Goal: Task Accomplishment & Management: Manage account settings

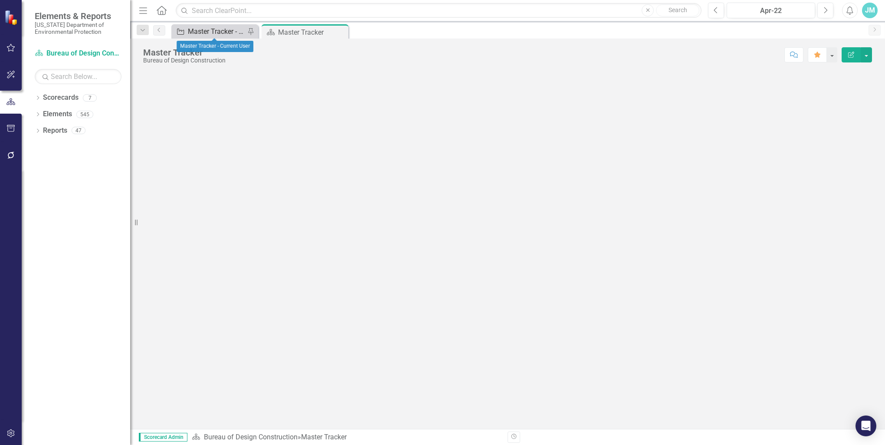
click at [219, 29] on div "Master Tracker - Current User" at bounding box center [216, 31] width 57 height 11
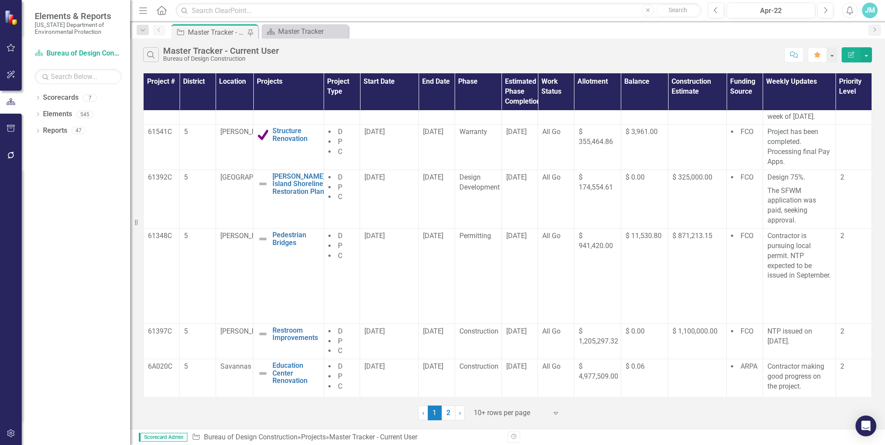
scroll to position [252, 0]
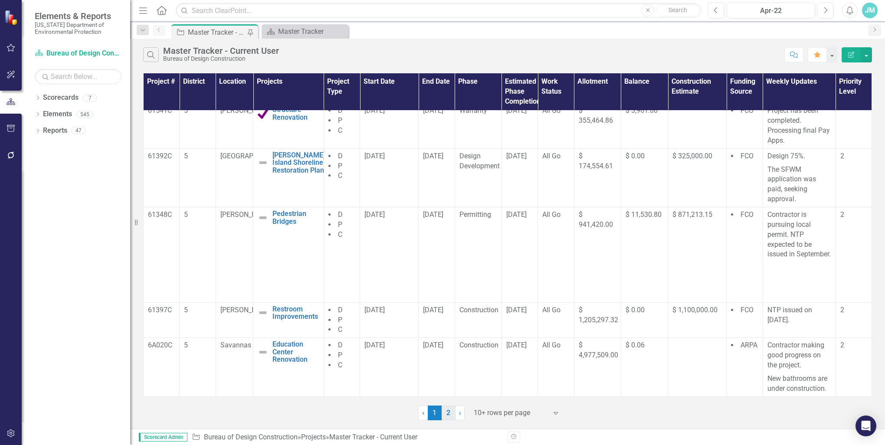
click at [450, 414] on link "2" at bounding box center [449, 413] width 14 height 15
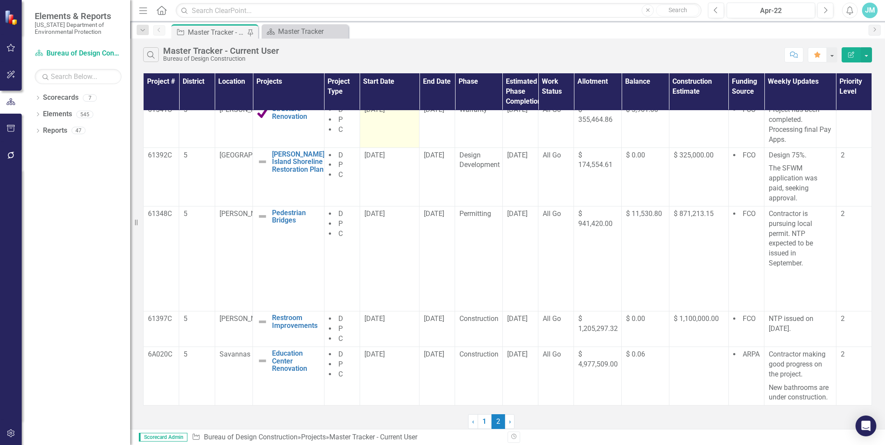
scroll to position [0, 0]
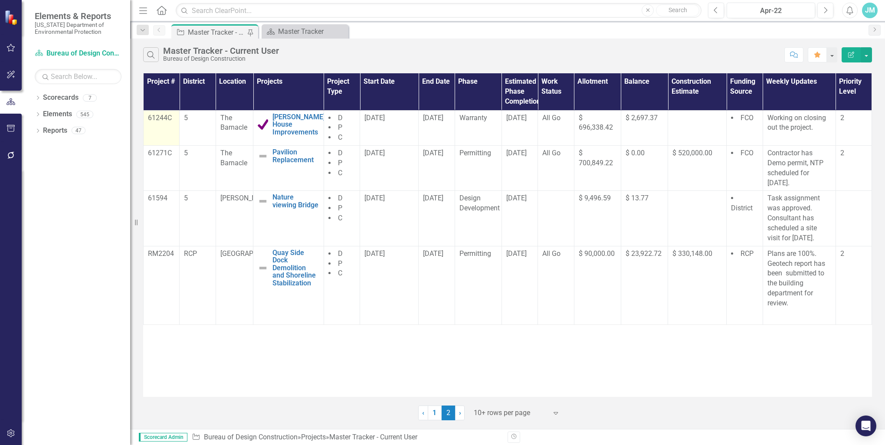
click at [159, 116] on p "61244C" at bounding box center [161, 118] width 27 height 10
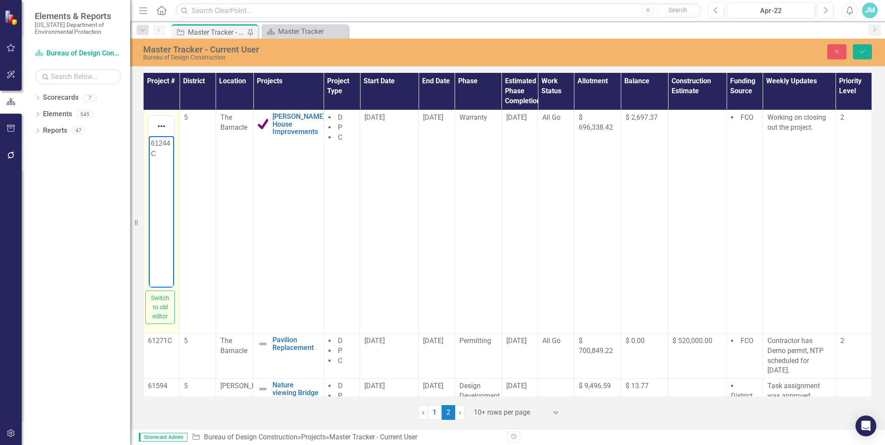
click at [162, 184] on body "61244C" at bounding box center [161, 201] width 25 height 130
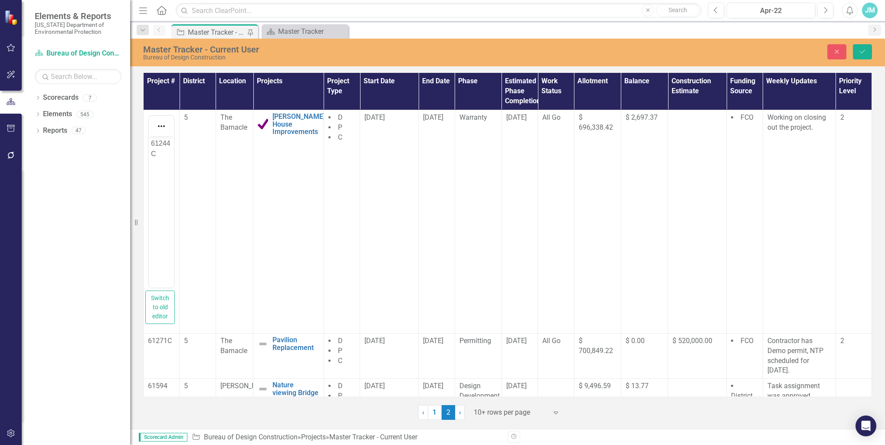
click at [103, 141] on div "Dropdown Scorecards 7 SB 712 Implementation Dropdown Division of Recreation and…" at bounding box center [76, 268] width 109 height 355
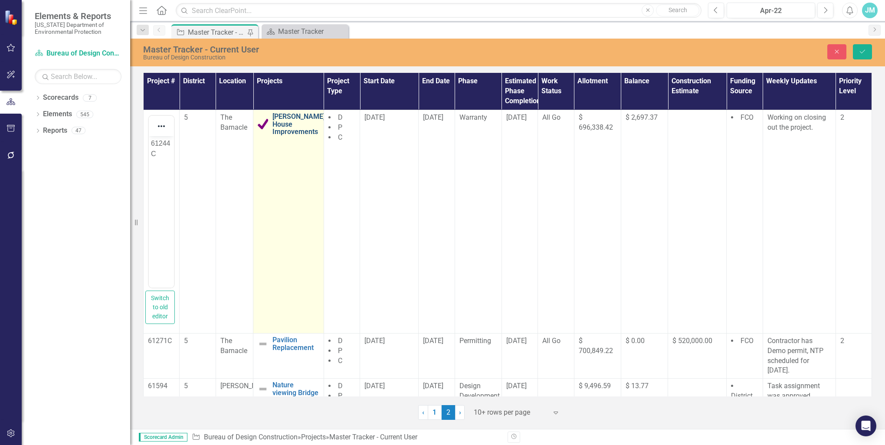
click at [294, 127] on link "[PERSON_NAME] House Improvements" at bounding box center [299, 124] width 53 height 23
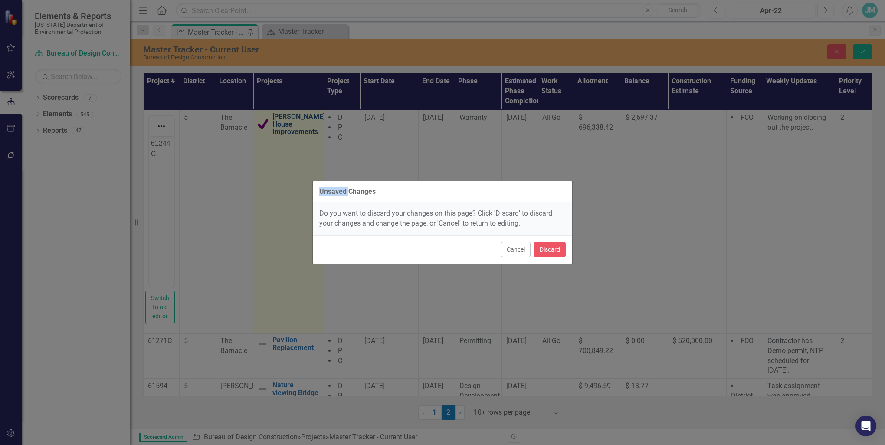
click at [294, 127] on div "Unsaved Changes Do you want to discard your changes on this page? Click 'Discar…" at bounding box center [442, 222] width 885 height 445
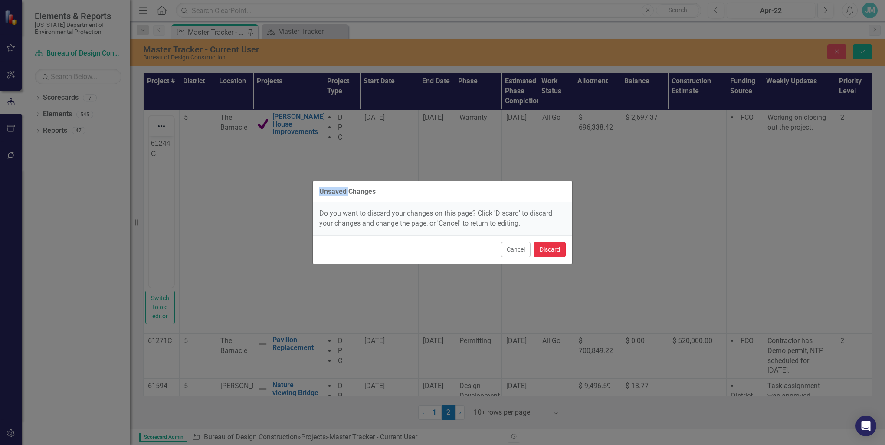
click at [546, 249] on button "Discard" at bounding box center [550, 249] width 32 height 15
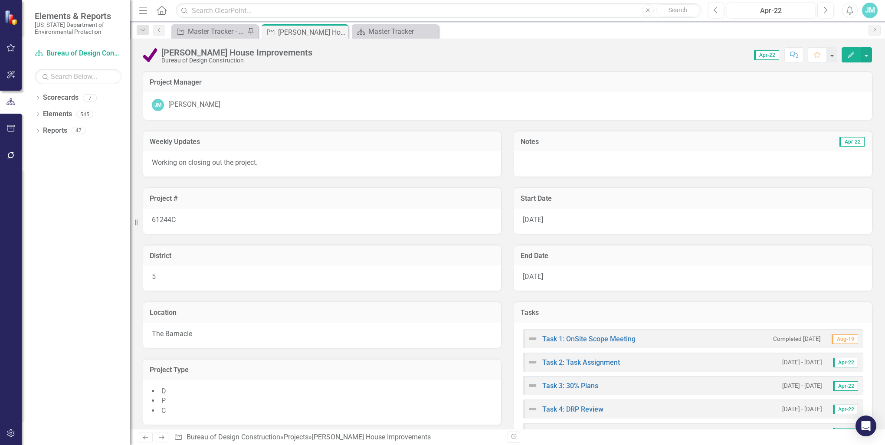
click at [854, 54] on icon "Edit" at bounding box center [852, 55] width 8 height 6
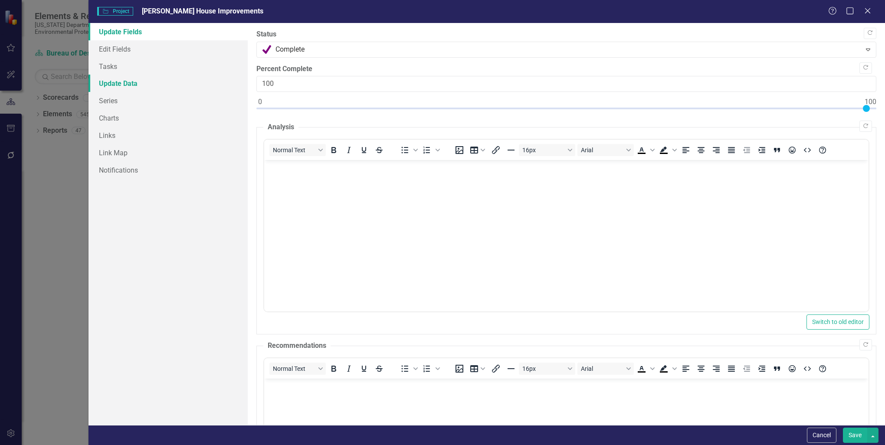
click at [121, 84] on link "Update Data" at bounding box center [168, 83] width 159 height 17
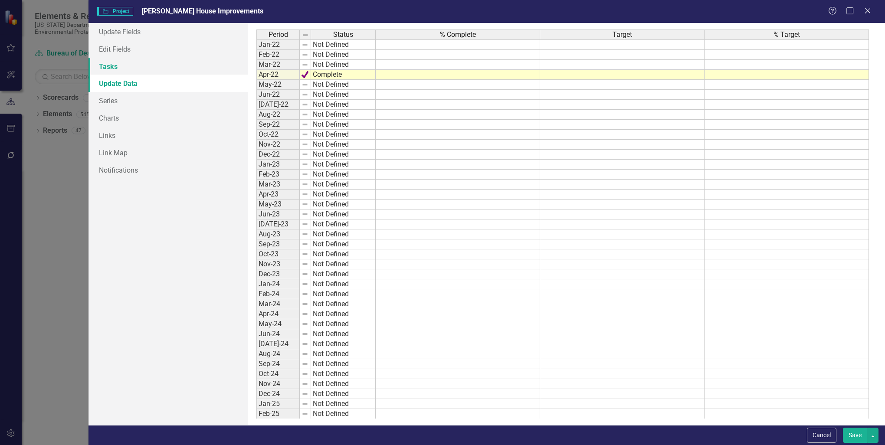
click at [66, 164] on div "Project Project [PERSON_NAME] House Improvements Help Maximize Close Update Fie…" at bounding box center [442, 222] width 885 height 445
click at [116, 48] on link "Edit Fields" at bounding box center [168, 48] width 159 height 17
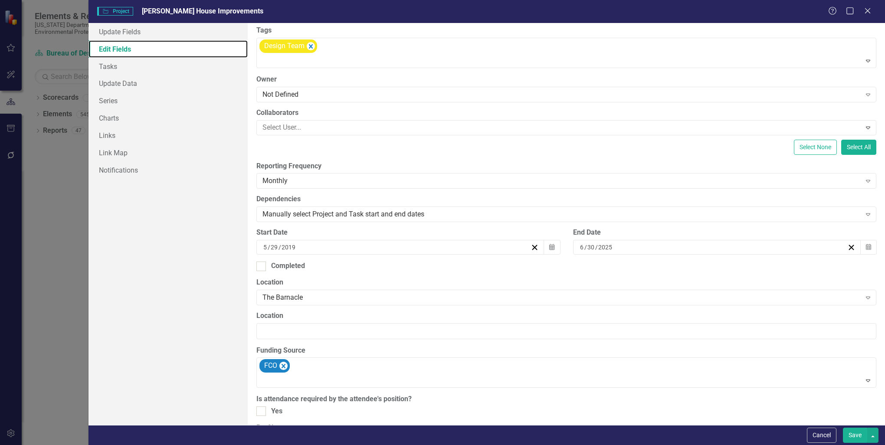
scroll to position [87, 0]
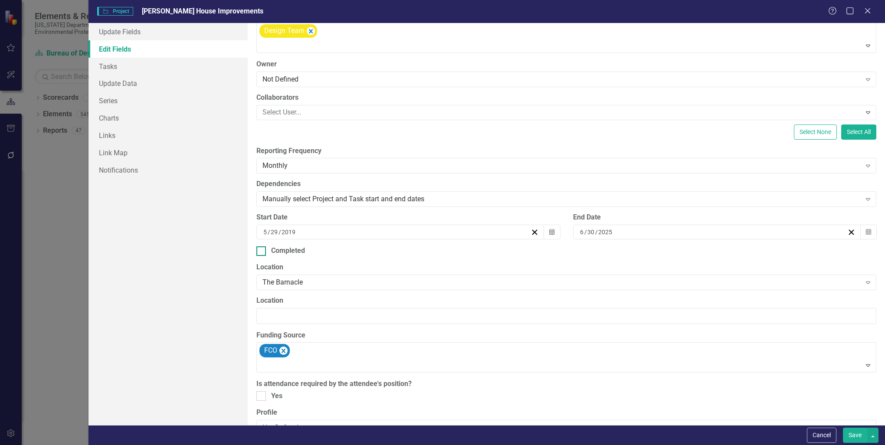
click at [260, 249] on input "Completed" at bounding box center [260, 250] width 6 height 6
checkbox input "true"
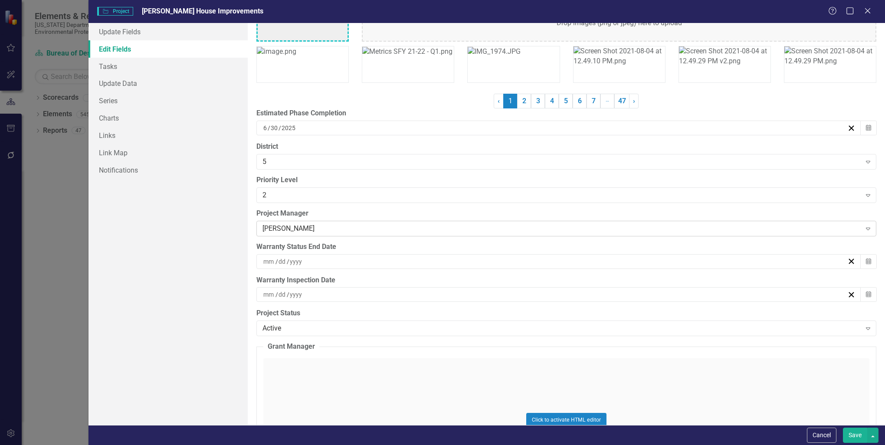
scroll to position [2344, 0]
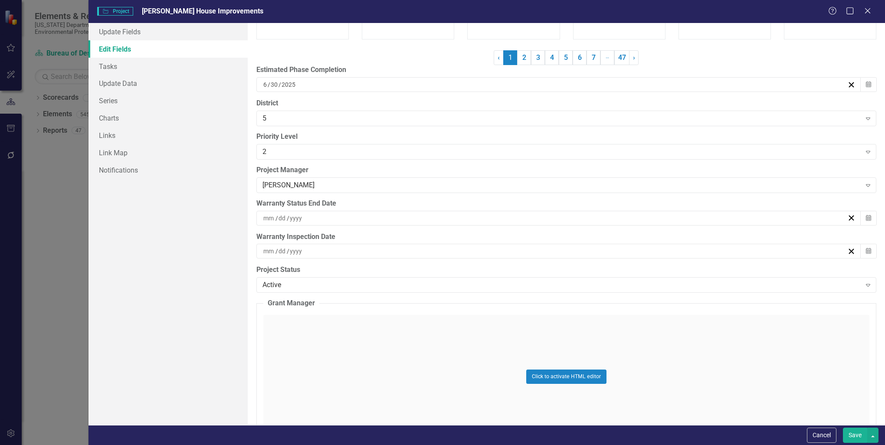
click at [308, 214] on div "/ /" at bounding box center [554, 218] width 585 height 9
click at [510, 236] on button "‹" at bounding box center [509, 234] width 19 height 19
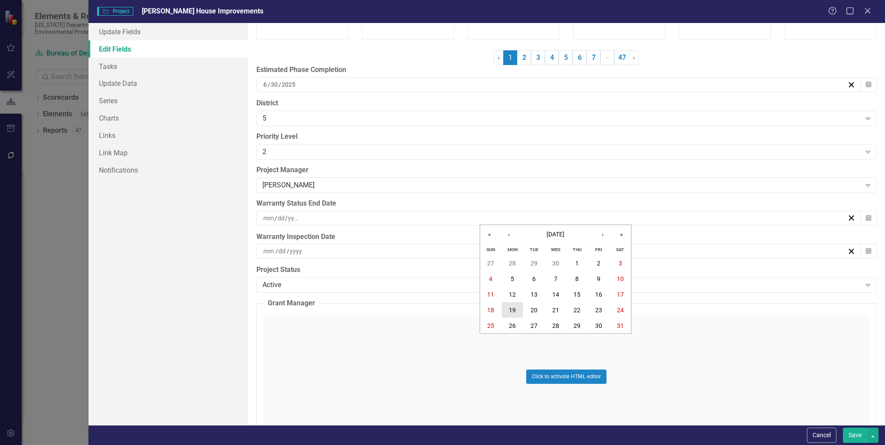
click at [511, 309] on abbr "19" at bounding box center [512, 310] width 7 height 7
click at [297, 214] on div "[DATE]" at bounding box center [554, 218] width 585 height 9
click at [297, 214] on div "[DATE] [DATE]" at bounding box center [554, 218] width 585 height 9
click at [294, 214] on input "2025" at bounding box center [287, 218] width 15 height 9
click at [295, 247] on input at bounding box center [295, 251] width 13 height 9
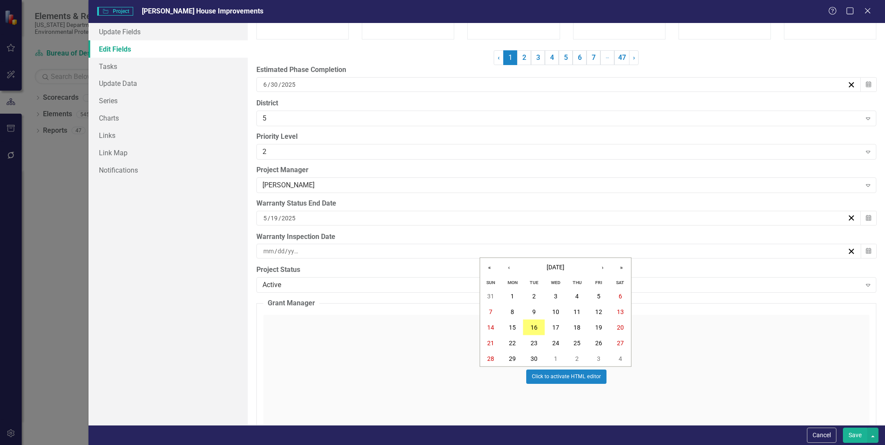
click at [299, 248] on input "number" at bounding box center [294, 251] width 13 height 9
click at [300, 214] on div "[DATE]" at bounding box center [554, 218] width 585 height 9
click at [309, 214] on div "[DATE] [DATE]" at bounding box center [554, 218] width 585 height 9
click at [302, 214] on div "[DATE]" at bounding box center [554, 218] width 585 height 9
click at [302, 214] on div "[DATE] [DATE]" at bounding box center [554, 218] width 585 height 9
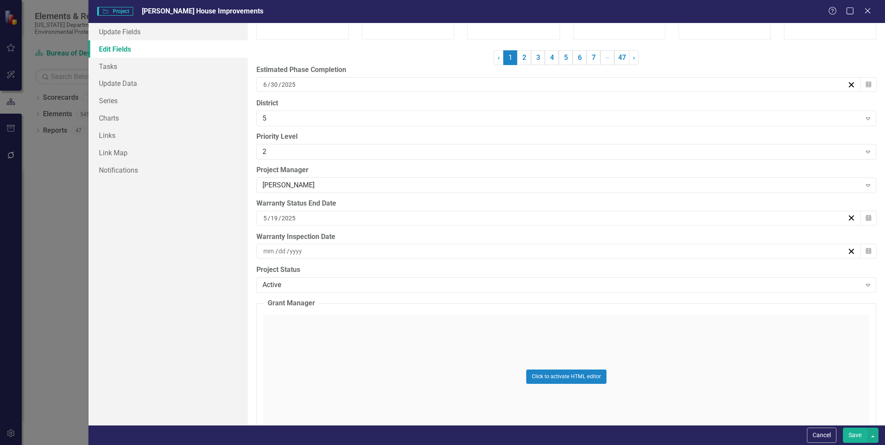
click at [295, 214] on input "2025" at bounding box center [288, 218] width 15 height 9
click at [294, 214] on input "2025" at bounding box center [288, 218] width 15 height 9
click at [604, 236] on button "›" at bounding box center [602, 234] width 19 height 19
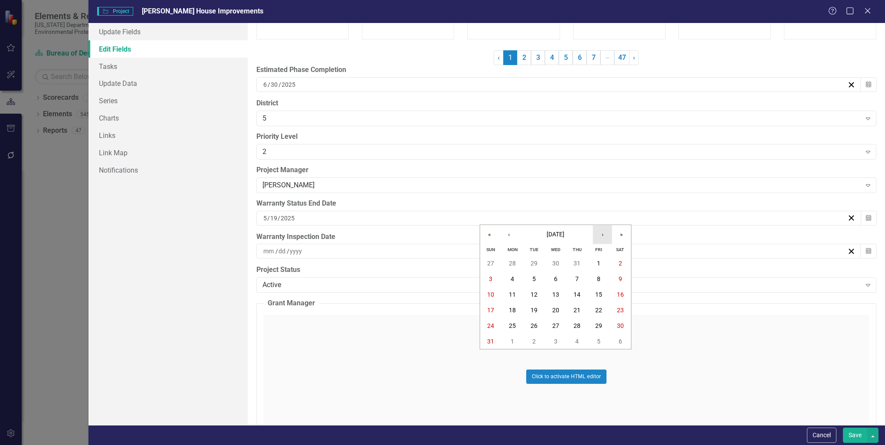
click at [604, 236] on button "›" at bounding box center [602, 234] width 19 height 19
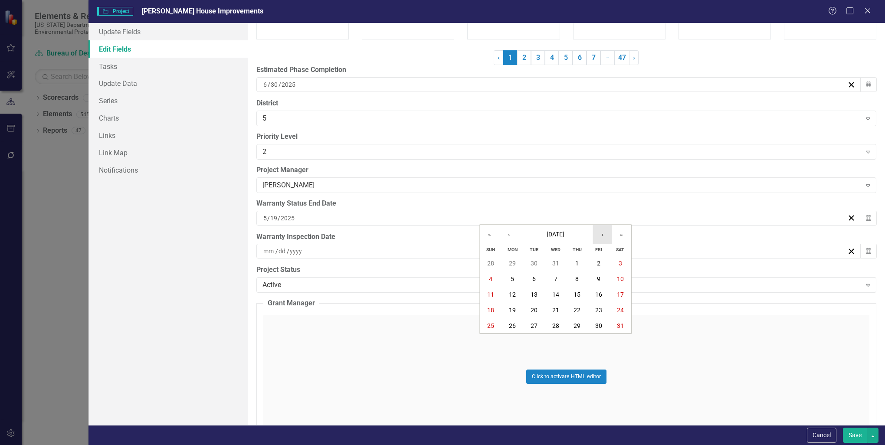
click at [604, 236] on button "›" at bounding box center [602, 234] width 19 height 19
click at [601, 234] on button "›" at bounding box center [602, 234] width 19 height 19
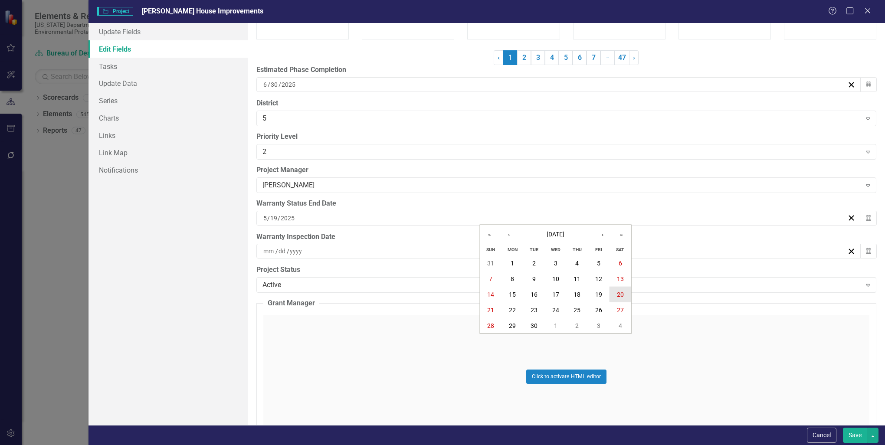
click at [623, 294] on abbr "20" at bounding box center [620, 294] width 7 height 7
click at [277, 215] on input "20" at bounding box center [274, 218] width 8 height 9
click at [535, 325] on abbr "30" at bounding box center [534, 325] width 7 height 7
click at [305, 247] on div "/ /" at bounding box center [554, 251] width 585 height 9
click at [510, 268] on button "‹" at bounding box center [509, 267] width 19 height 19
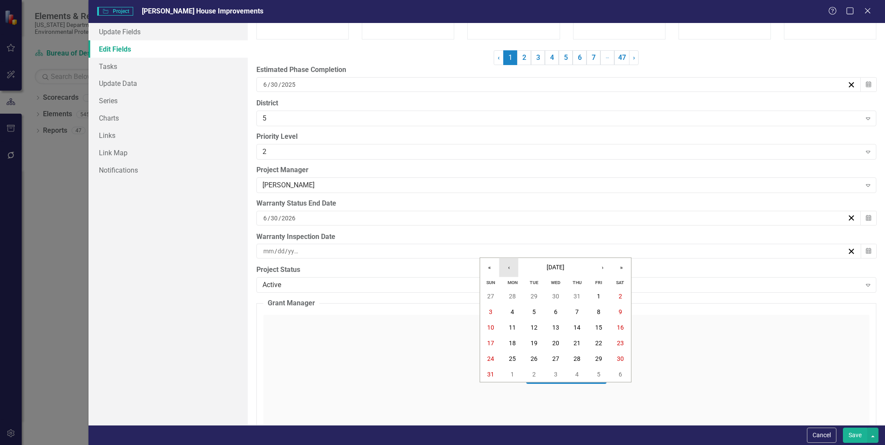
click at [510, 268] on button "‹" at bounding box center [509, 267] width 19 height 19
click at [602, 268] on button "›" at bounding box center [602, 267] width 19 height 19
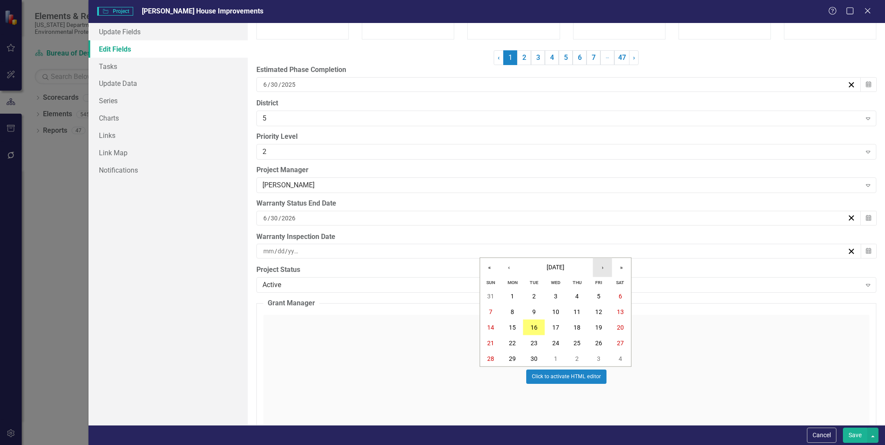
click at [602, 268] on button "›" at bounding box center [602, 267] width 19 height 19
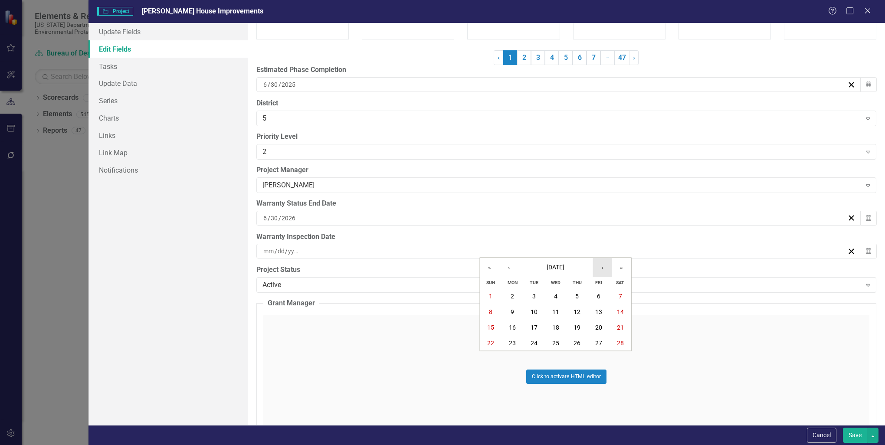
click at [602, 268] on button "›" at bounding box center [602, 267] width 19 height 19
click at [513, 345] on abbr "18" at bounding box center [512, 343] width 7 height 7
click at [866, 284] on icon at bounding box center [868, 285] width 4 height 3
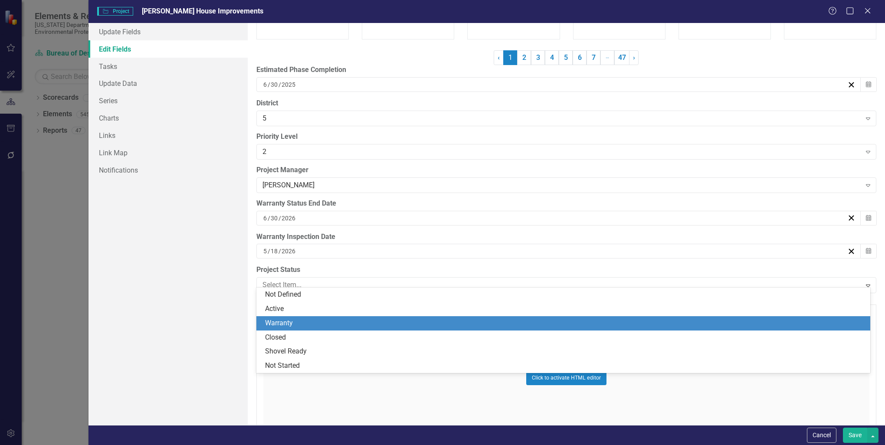
click at [298, 324] on div "Warranty" at bounding box center [565, 324] width 600 height 10
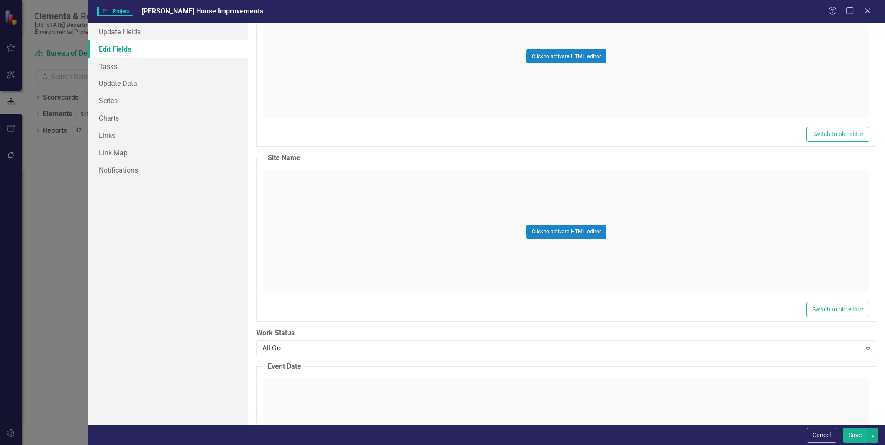
scroll to position [3125, 0]
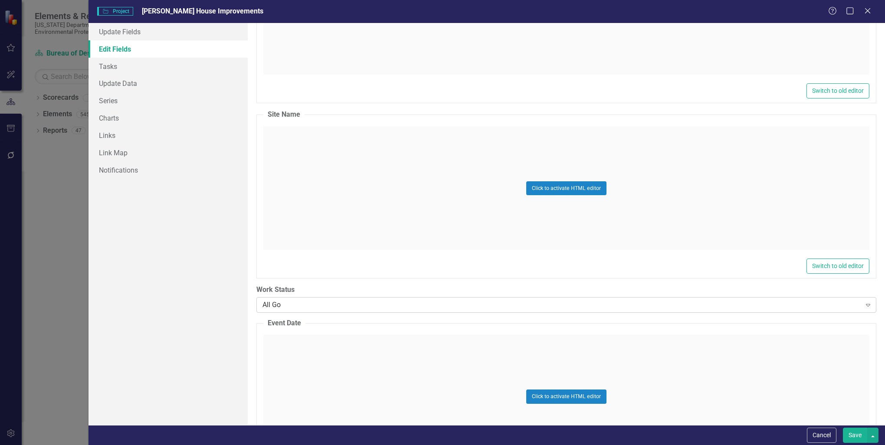
click at [864, 302] on icon "Expand" at bounding box center [868, 305] width 9 height 7
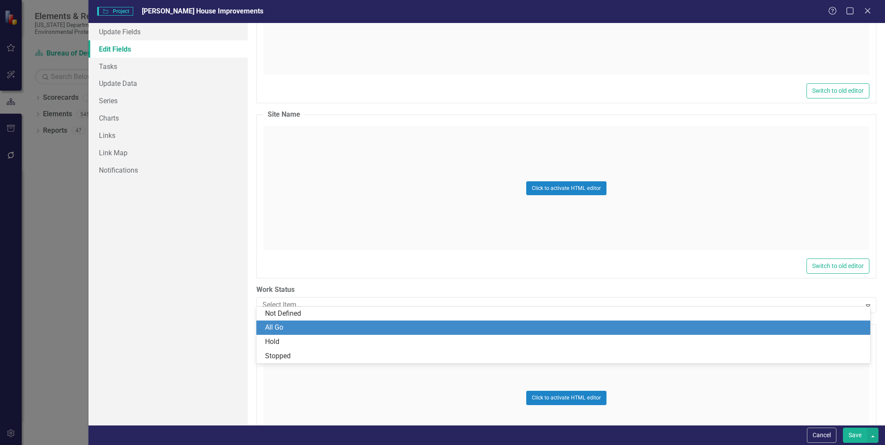
click at [283, 326] on div "All Go" at bounding box center [565, 328] width 600 height 10
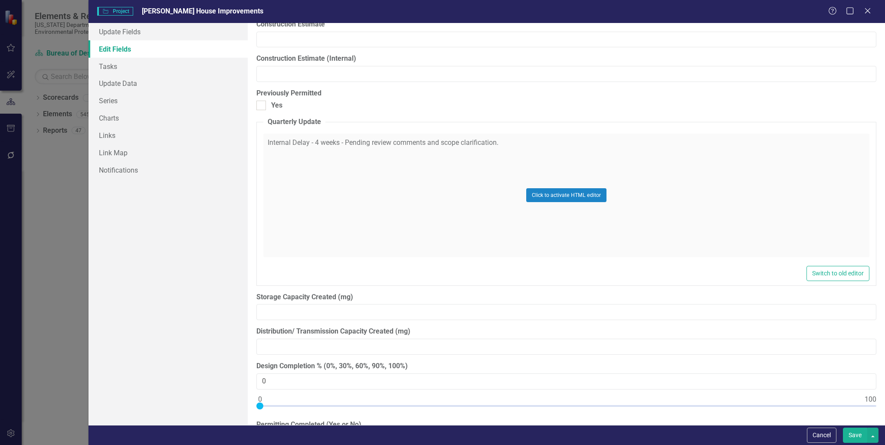
scroll to position [7422, 0]
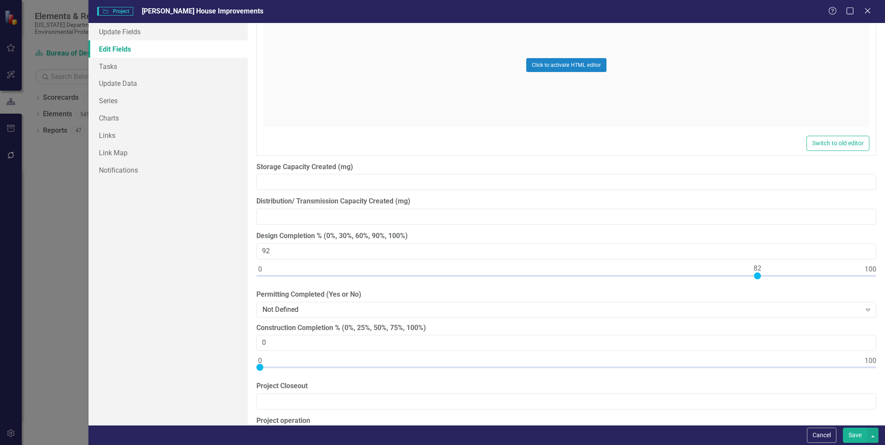
type input "100"
drag, startPoint x: 260, startPoint y: 262, endPoint x: 894, endPoint y: 263, distance: 633.7
click at [885, 263] on html "Elements & Reports [US_STATE] Department of Environmental Protection Scorecard …" at bounding box center [442, 222] width 885 height 445
type input "100"
drag, startPoint x: 257, startPoint y: 353, endPoint x: 907, endPoint y: 383, distance: 650.4
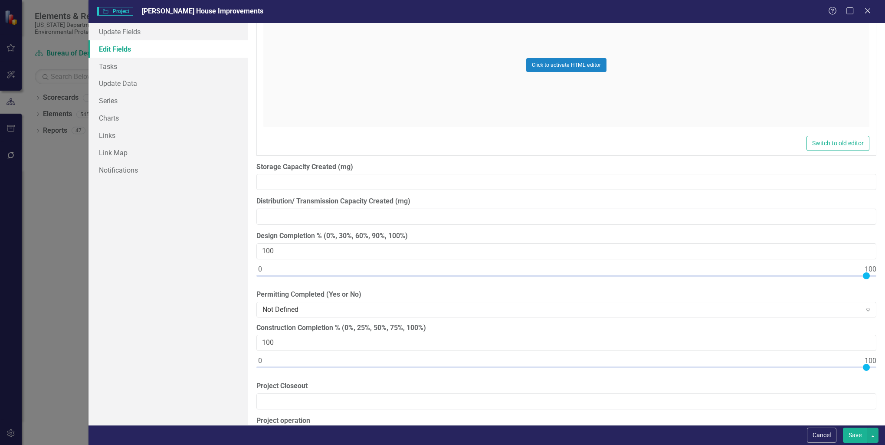
click at [885, 383] on html "Elements & Reports [US_STATE] Department of Environmental Protection Scorecard …" at bounding box center [442, 222] width 885 height 445
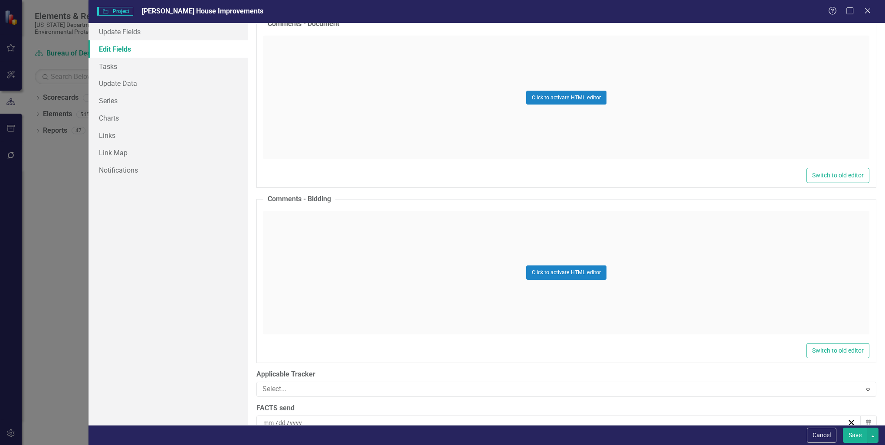
scroll to position [12206, 0]
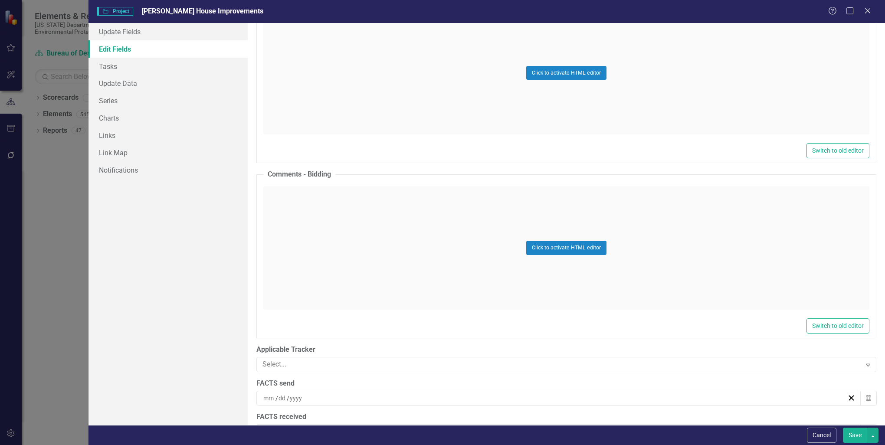
click at [855, 437] on button "Save" at bounding box center [855, 435] width 24 height 15
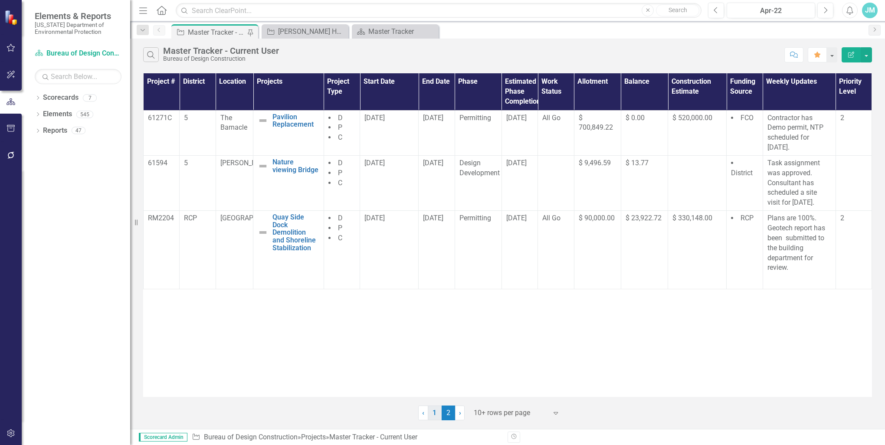
click at [436, 412] on link "1" at bounding box center [435, 413] width 14 height 15
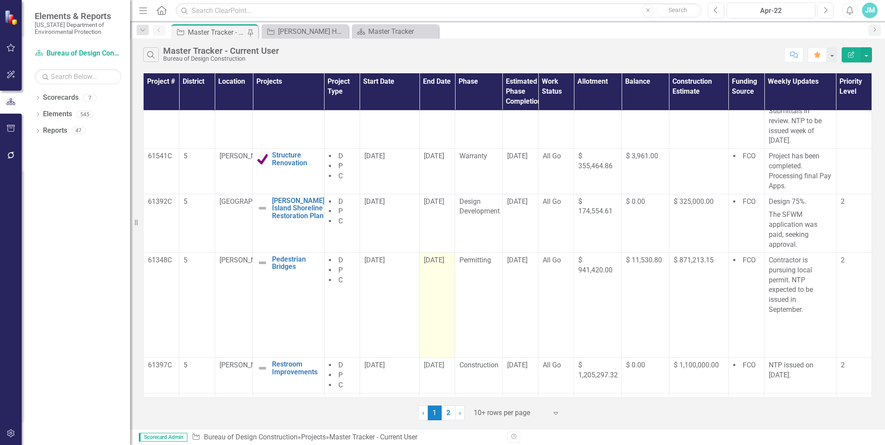
scroll to position [252, 0]
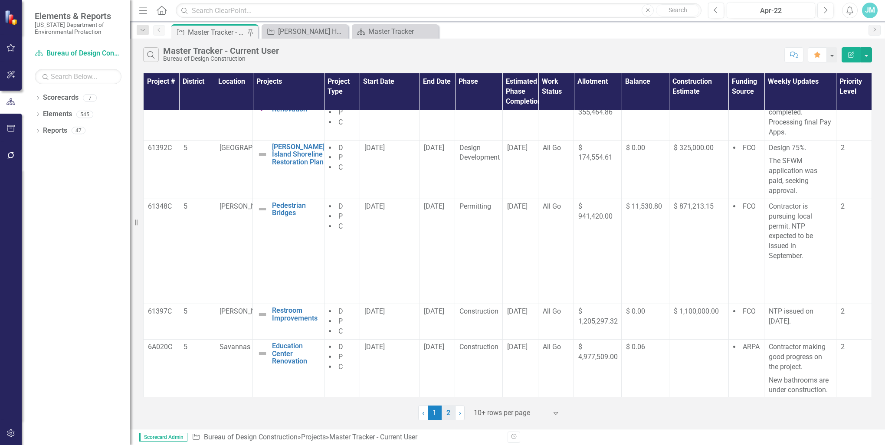
click at [448, 414] on link "2" at bounding box center [449, 413] width 14 height 15
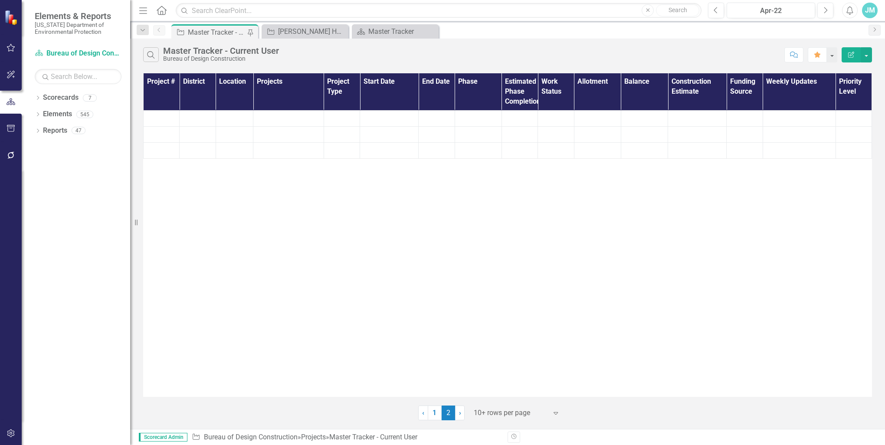
scroll to position [0, 0]
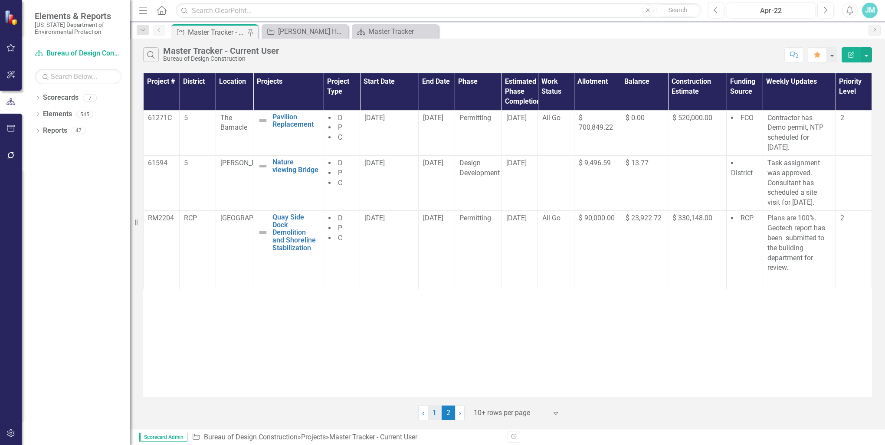
click at [434, 414] on link "1" at bounding box center [435, 413] width 14 height 15
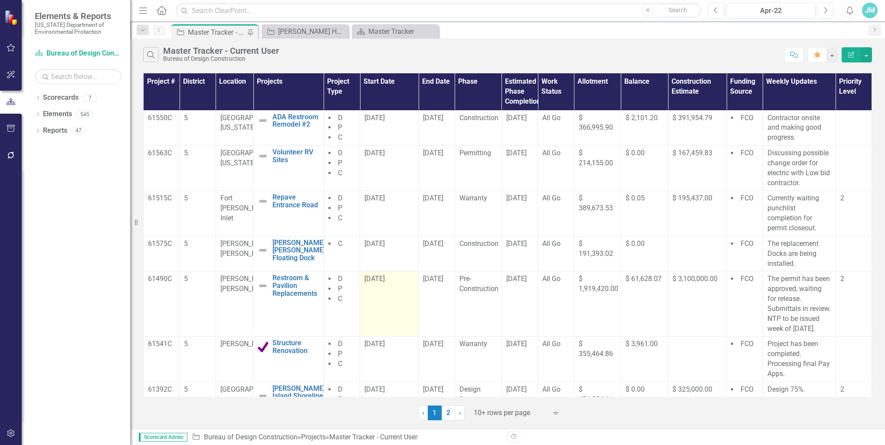
click at [385, 279] on span "[DATE]" at bounding box center [375, 279] width 20 height 8
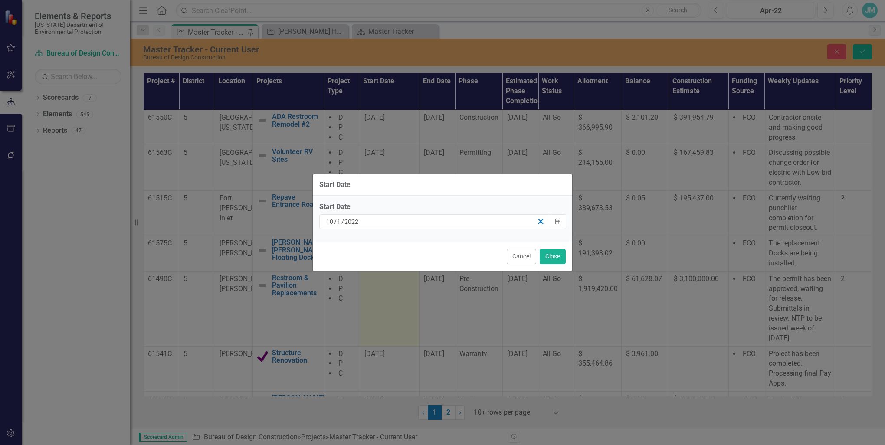
click at [542, 221] on icon "button" at bounding box center [541, 221] width 8 height 8
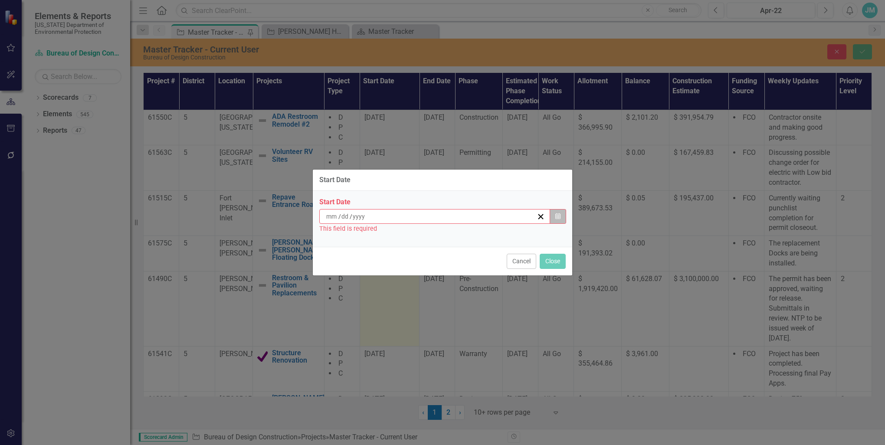
click at [559, 218] on icon "Calendar" at bounding box center [558, 217] width 5 height 6
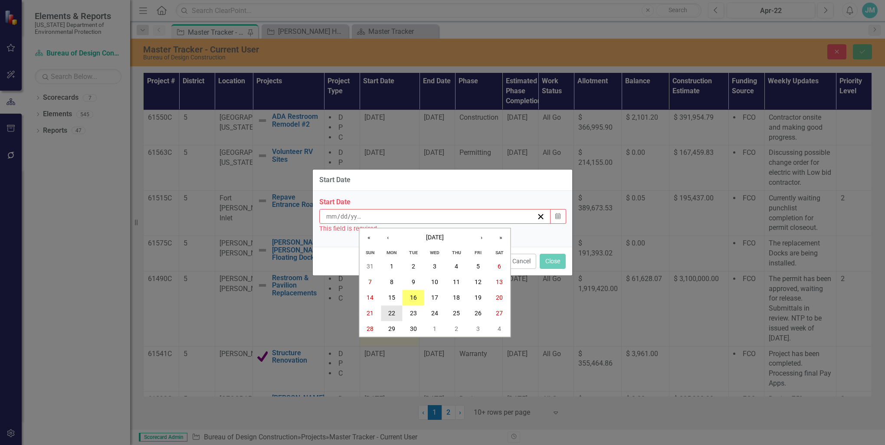
click at [391, 313] on abbr "22" at bounding box center [391, 313] width 7 height 7
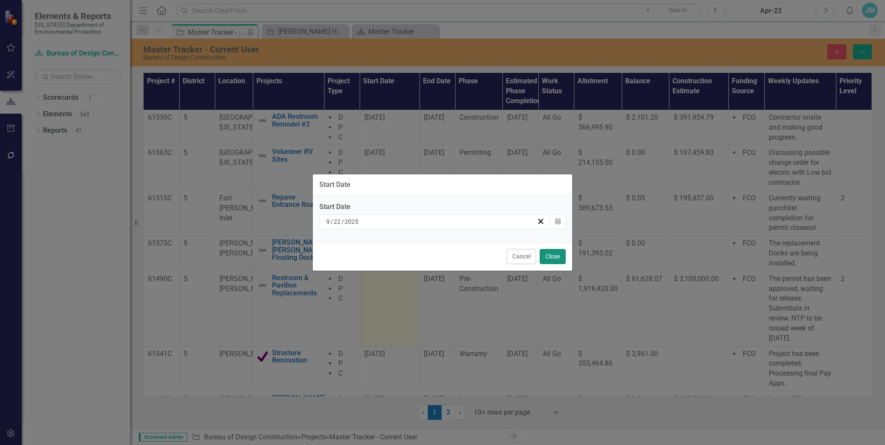
click at [554, 256] on button "Close" at bounding box center [553, 256] width 26 height 15
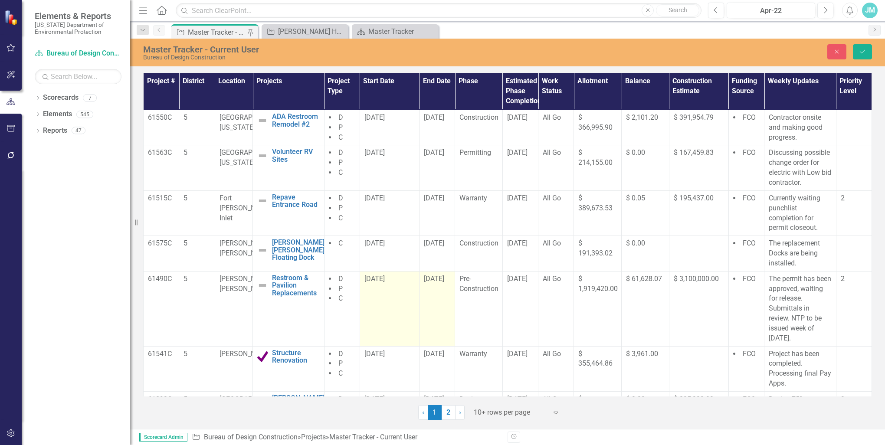
click at [444, 278] on span "[DATE]" at bounding box center [434, 279] width 20 height 8
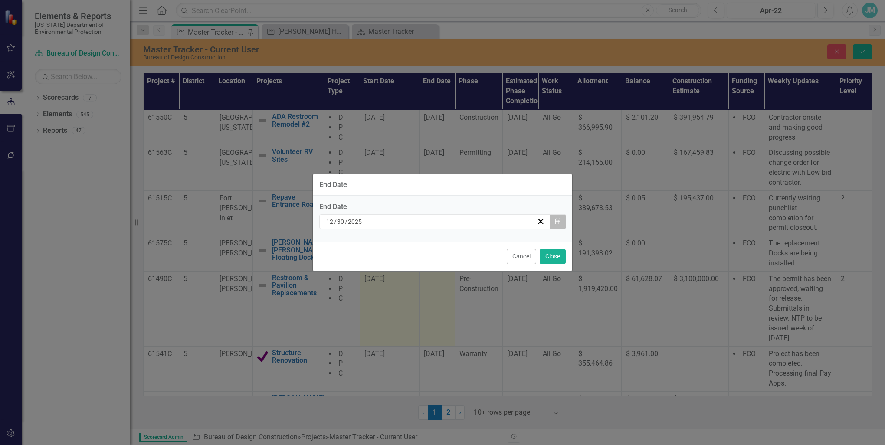
click at [557, 223] on icon "Calendar" at bounding box center [558, 222] width 5 height 6
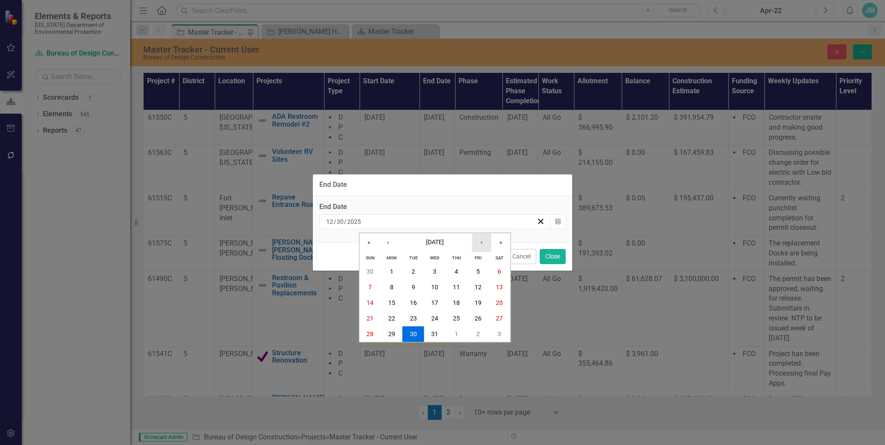
click at [481, 244] on button "›" at bounding box center [481, 243] width 19 height 19
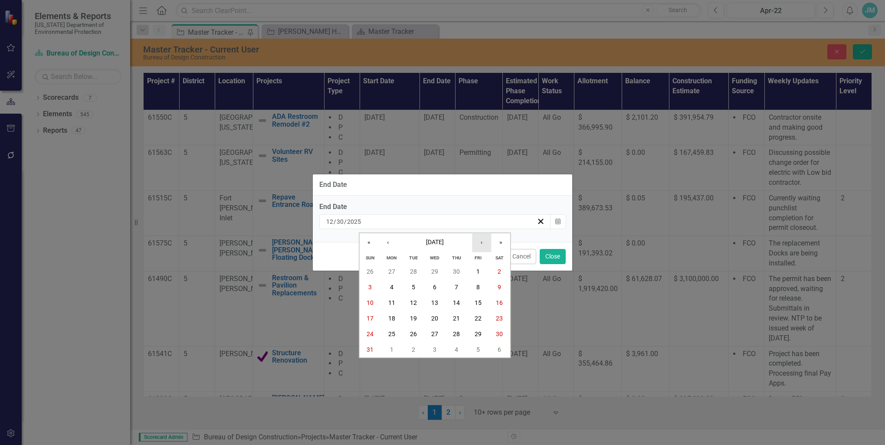
click at [481, 244] on button "›" at bounding box center [481, 243] width 19 height 19
click at [390, 319] on abbr "17" at bounding box center [391, 318] width 7 height 7
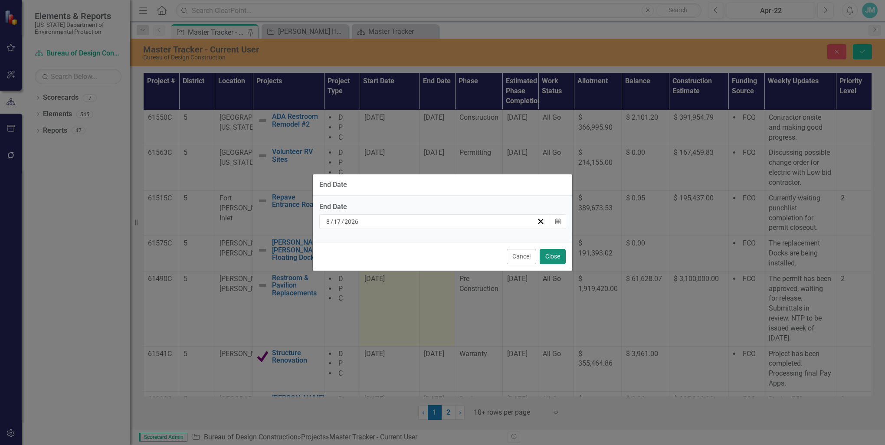
click at [556, 254] on button "Close" at bounding box center [553, 256] width 26 height 15
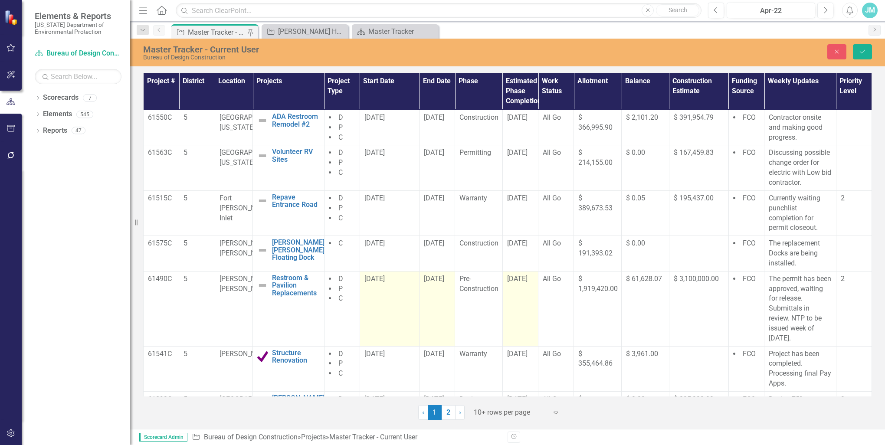
click at [528, 276] on span "[DATE]" at bounding box center [517, 279] width 20 height 8
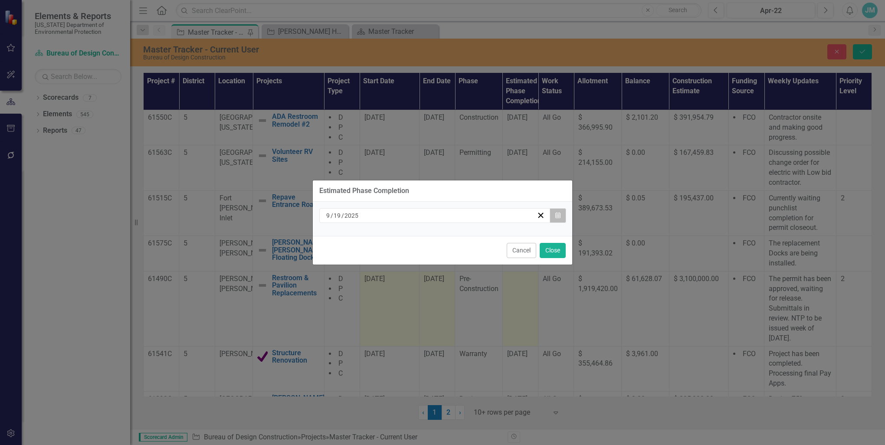
click at [559, 214] on icon "button" at bounding box center [558, 215] width 5 height 6
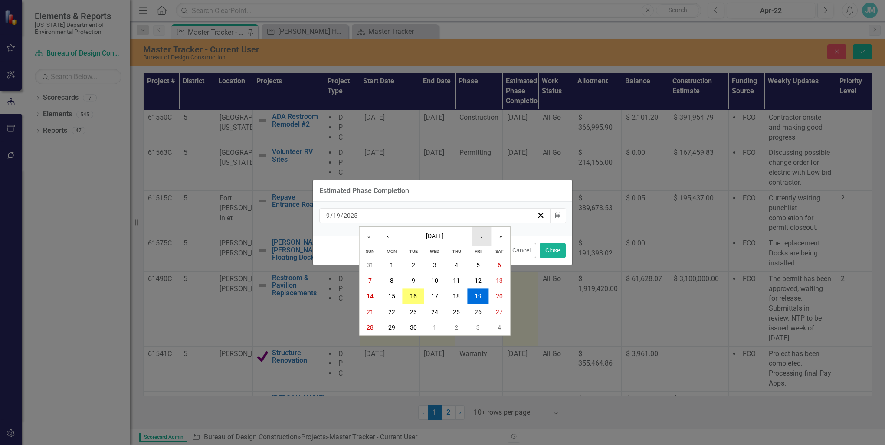
click at [482, 239] on button "›" at bounding box center [481, 236] width 19 height 19
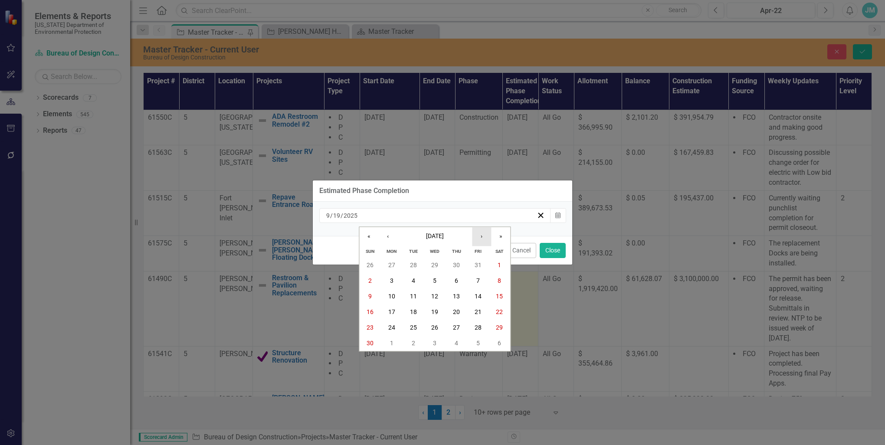
click at [482, 239] on button "›" at bounding box center [481, 236] width 19 height 19
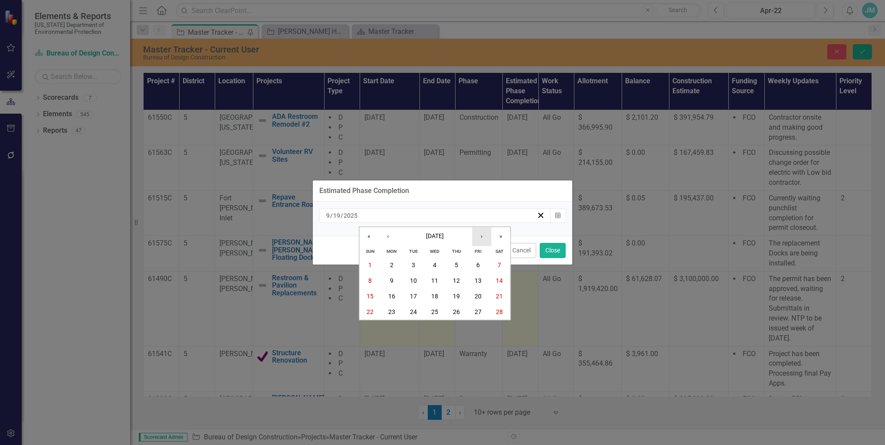
click at [482, 239] on button "›" at bounding box center [481, 236] width 19 height 19
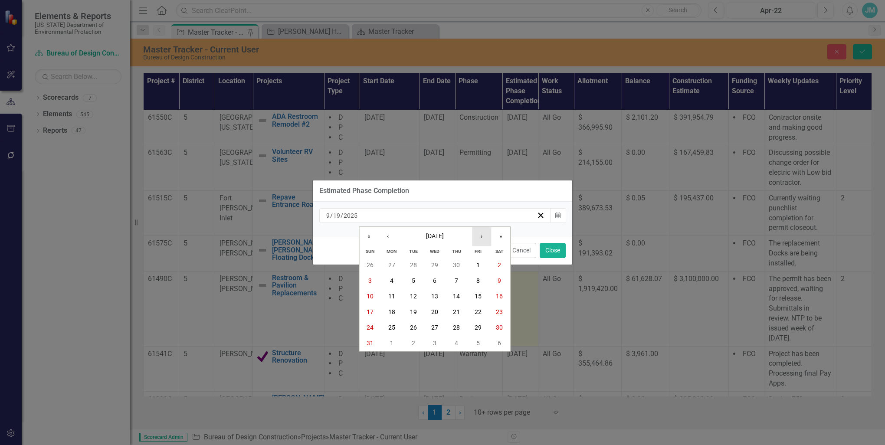
click at [482, 239] on button "›" at bounding box center [481, 236] width 19 height 19
click at [392, 317] on button "17" at bounding box center [392, 313] width 22 height 16
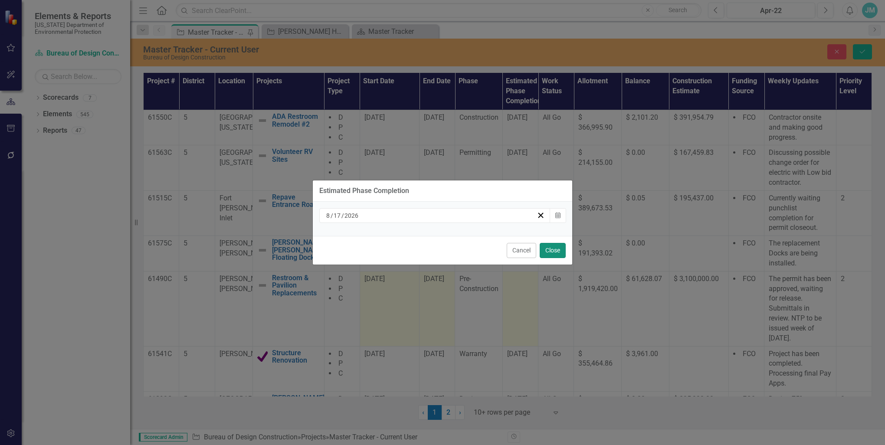
click at [550, 250] on button "Close" at bounding box center [553, 250] width 26 height 15
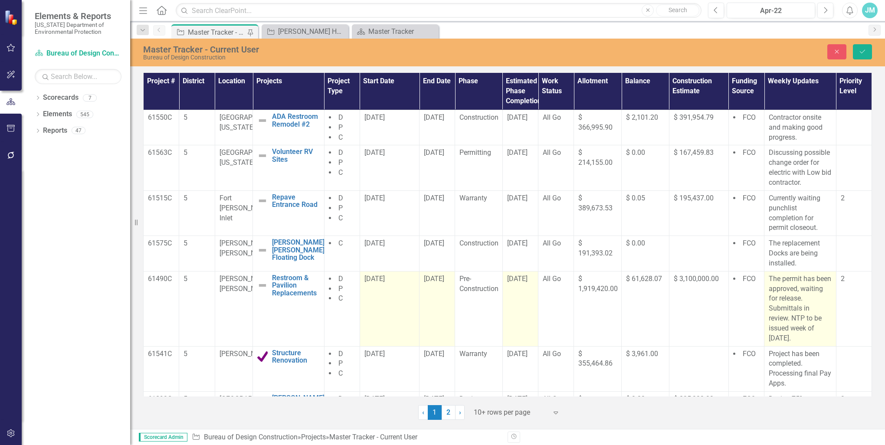
click at [814, 330] on p "The permit has been approved, waiting for release. Submittals in review. NTP to…" at bounding box center [800, 308] width 63 height 69
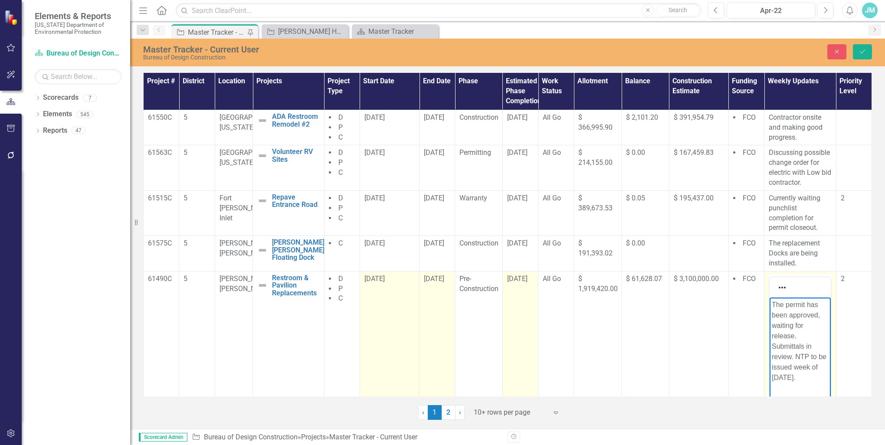
click at [819, 366] on p "The permit has been approved, waiting for release. Submittals in review. NTP to…" at bounding box center [800, 340] width 57 height 83
click at [792, 356] on p "The permit has been approved, waiting for release. Submittals in review. NTP to…" at bounding box center [800, 335] width 57 height 73
click at [776, 303] on p ". NTP to be issued for [DATE]." at bounding box center [800, 309] width 57 height 21
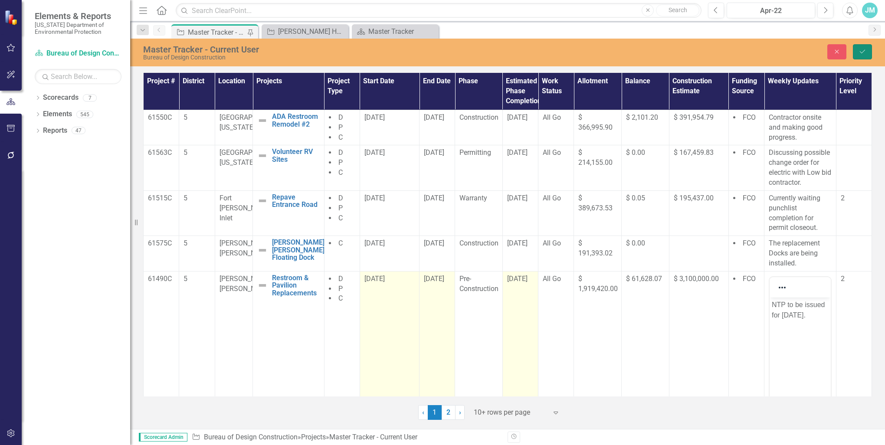
click at [862, 51] on icon "Save" at bounding box center [863, 52] width 8 height 6
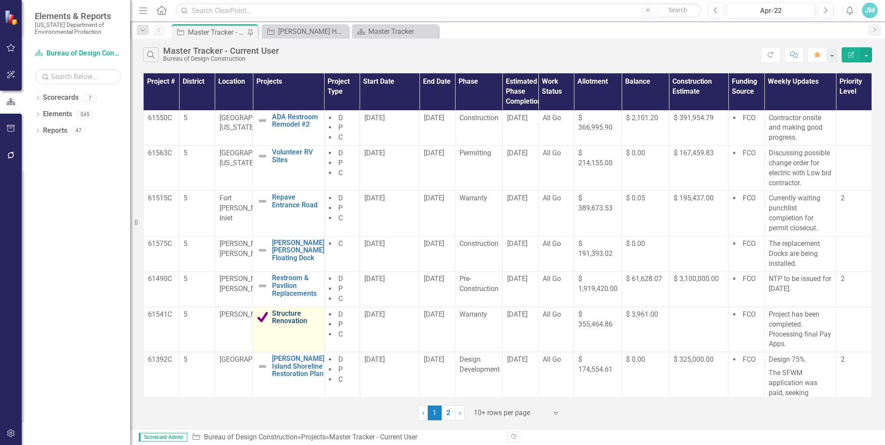
click at [285, 318] on link "Structure Renovation" at bounding box center [296, 317] width 48 height 15
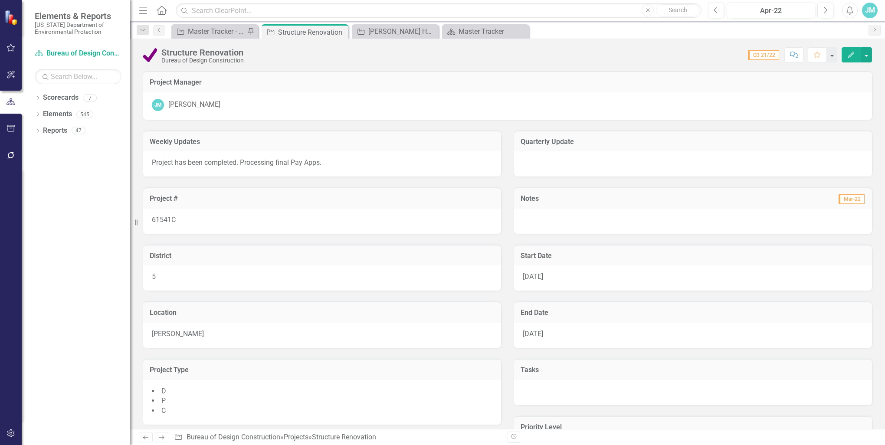
click at [849, 57] on icon "button" at bounding box center [852, 55] width 6 height 6
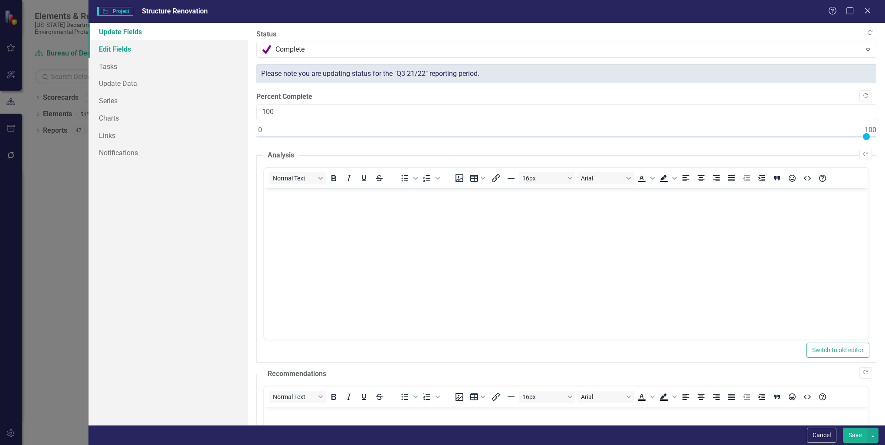
click at [122, 48] on link "Edit Fields" at bounding box center [168, 48] width 159 height 17
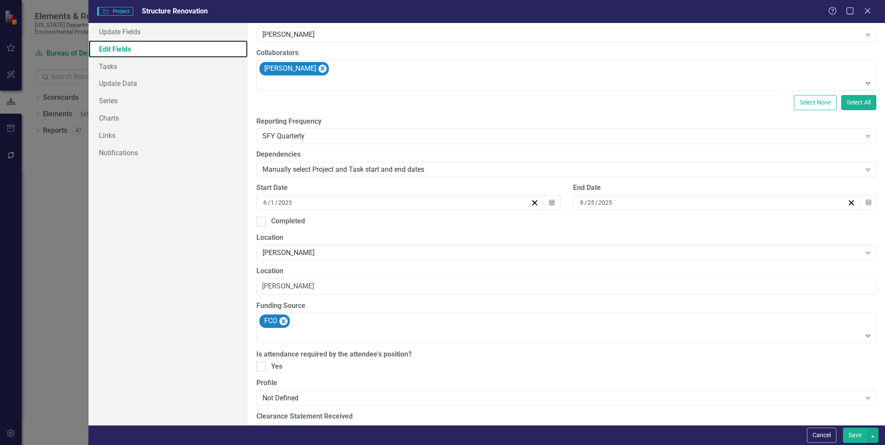
scroll to position [174, 0]
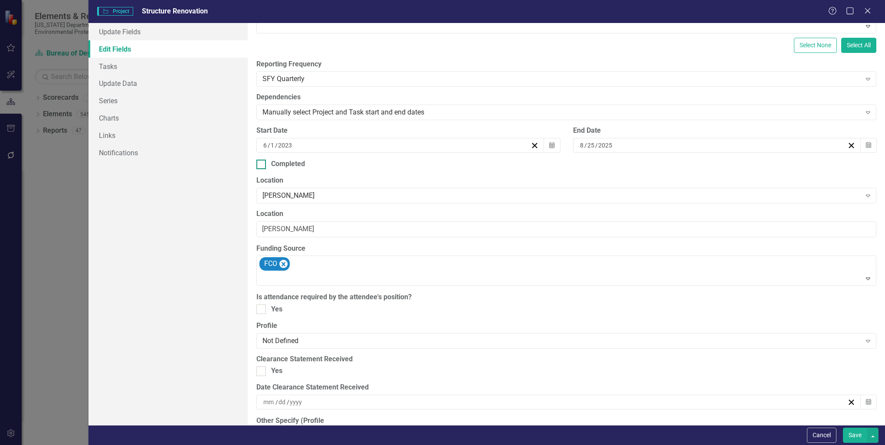
click at [262, 163] on div at bounding box center [262, 165] width 10 height 10
click at [262, 163] on input "Completed" at bounding box center [260, 163] width 6 height 6
checkbox input "true"
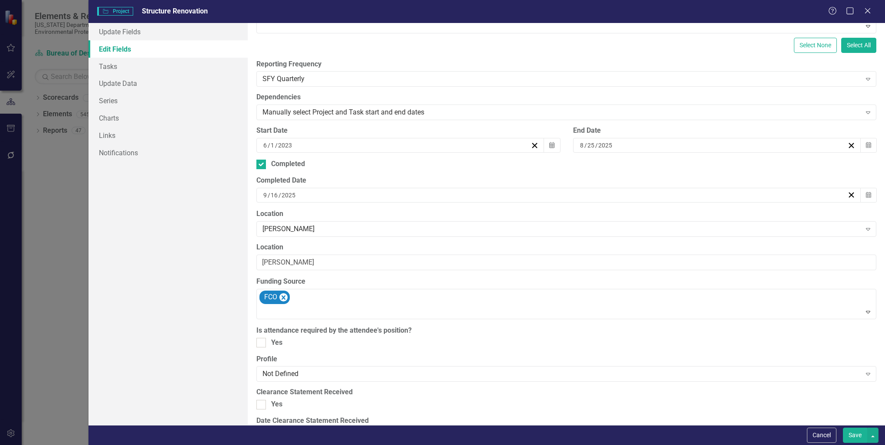
scroll to position [217, 0]
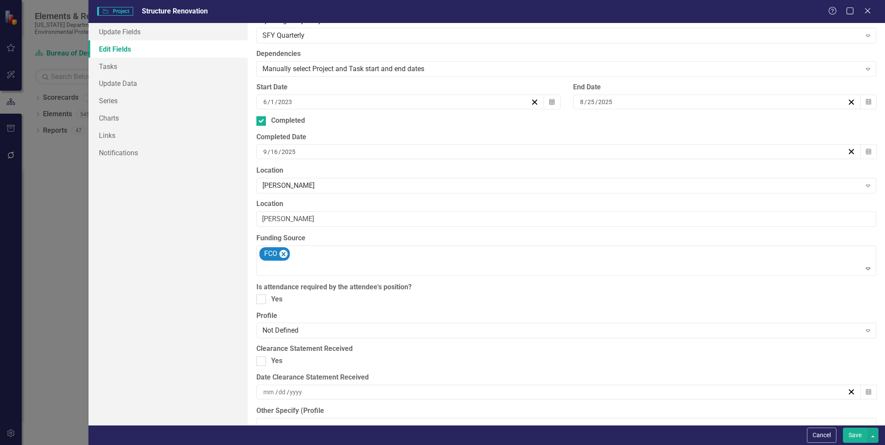
click at [276, 150] on input "16" at bounding box center [274, 152] width 8 height 9
click at [508, 173] on button "‹" at bounding box center [509, 172] width 19 height 19
click at [595, 202] on button "1" at bounding box center [599, 202] width 22 height 16
click at [590, 100] on input "25" at bounding box center [591, 102] width 8 height 9
click at [757, 151] on abbr "1" at bounding box center [755, 151] width 3 height 7
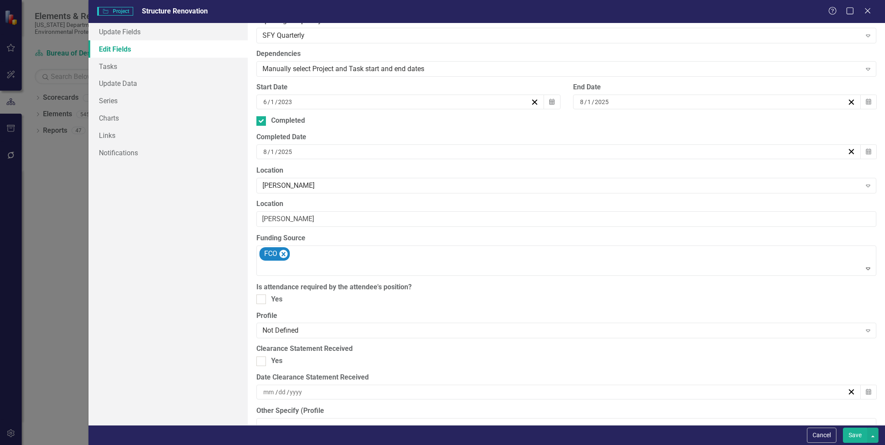
click at [588, 100] on input "1" at bounding box center [589, 102] width 5 height 9
click at [670, 216] on abbr "25" at bounding box center [669, 214] width 7 height 7
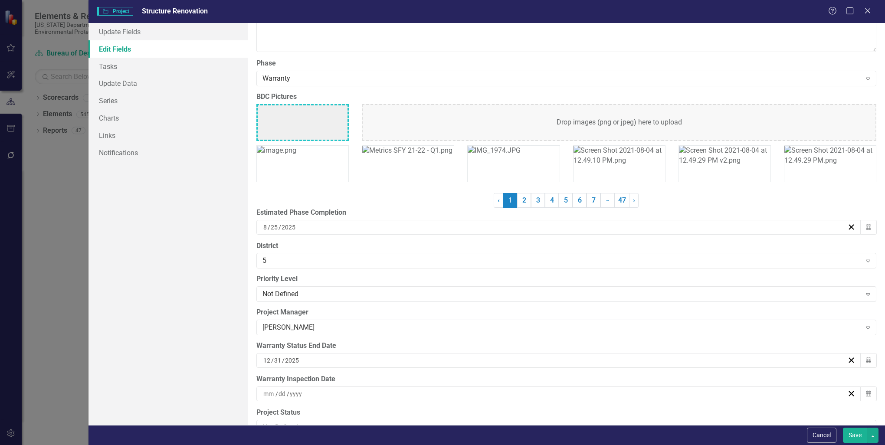
scroll to position [2257, 0]
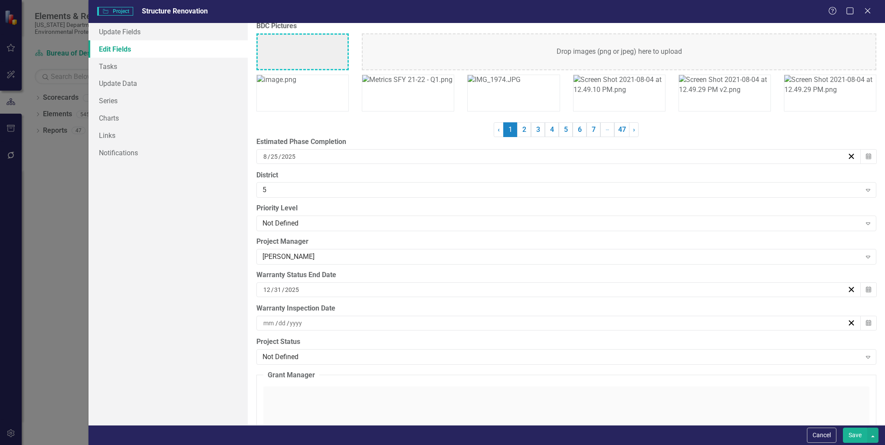
click at [289, 286] on input "2025" at bounding box center [292, 290] width 15 height 9
click at [602, 308] on button "›" at bounding box center [602, 306] width 19 height 19
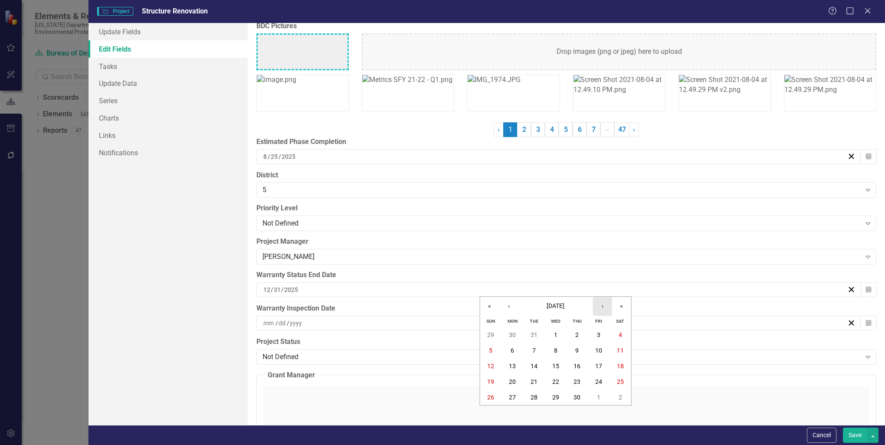
click at [602, 308] on button "›" at bounding box center [602, 306] width 19 height 19
click at [531, 398] on abbr "25" at bounding box center [534, 397] width 7 height 7
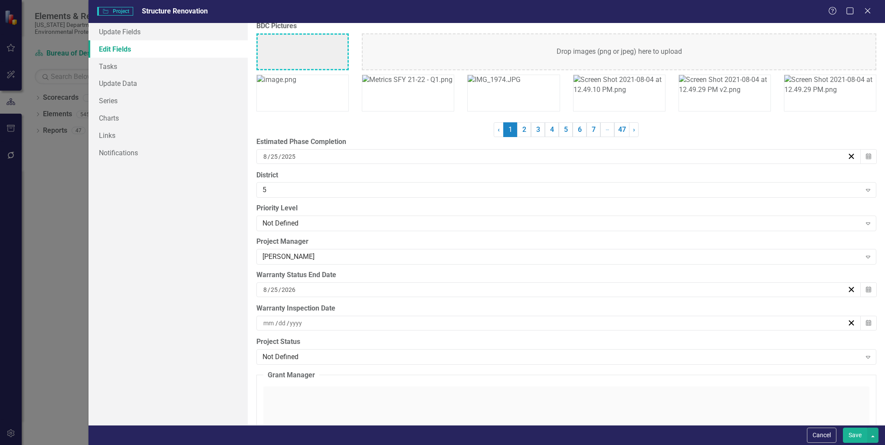
click at [298, 286] on div "[DATE]" at bounding box center [554, 290] width 585 height 9
click at [510, 307] on button "‹" at bounding box center [509, 306] width 19 height 19
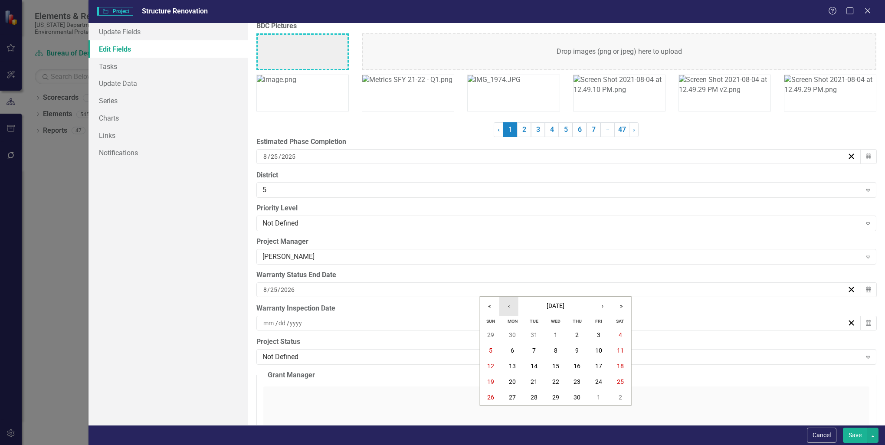
click at [510, 307] on button "‹" at bounding box center [509, 306] width 19 height 19
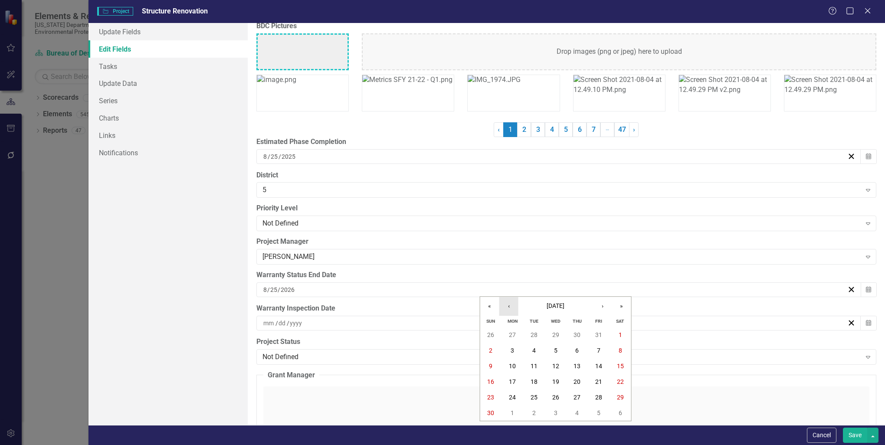
click at [510, 307] on button "‹" at bounding box center [509, 306] width 19 height 19
click at [602, 306] on button "›" at bounding box center [602, 306] width 19 height 19
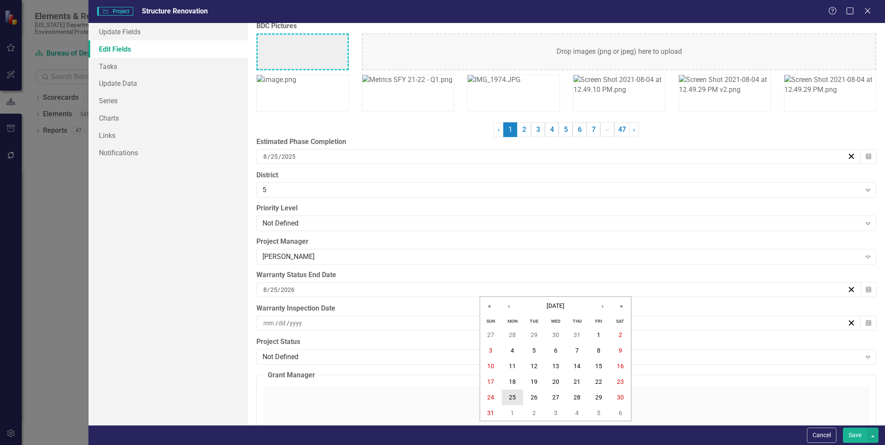
click at [511, 395] on abbr "25" at bounding box center [512, 397] width 7 height 7
click at [307, 320] on div "/ /" at bounding box center [554, 323] width 585 height 9
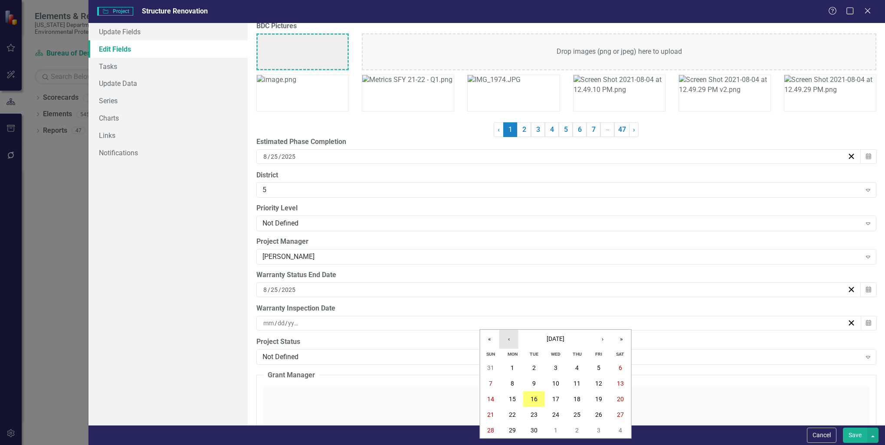
click at [510, 341] on button "‹" at bounding box center [509, 339] width 19 height 19
click at [510, 427] on abbr "25" at bounding box center [512, 430] width 7 height 7
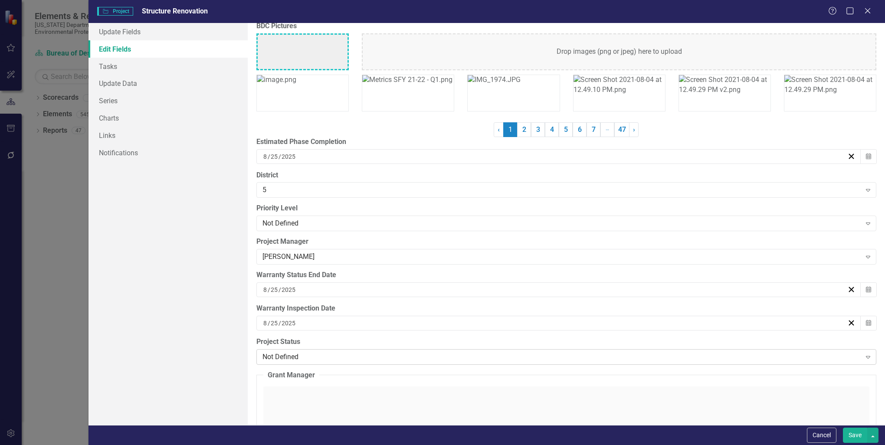
click at [864, 354] on icon "Expand" at bounding box center [868, 357] width 9 height 7
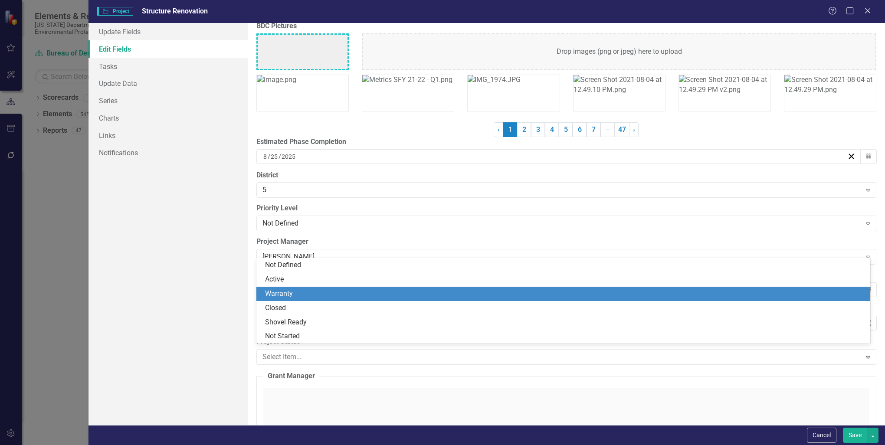
click at [295, 293] on div "Warranty" at bounding box center [565, 294] width 600 height 10
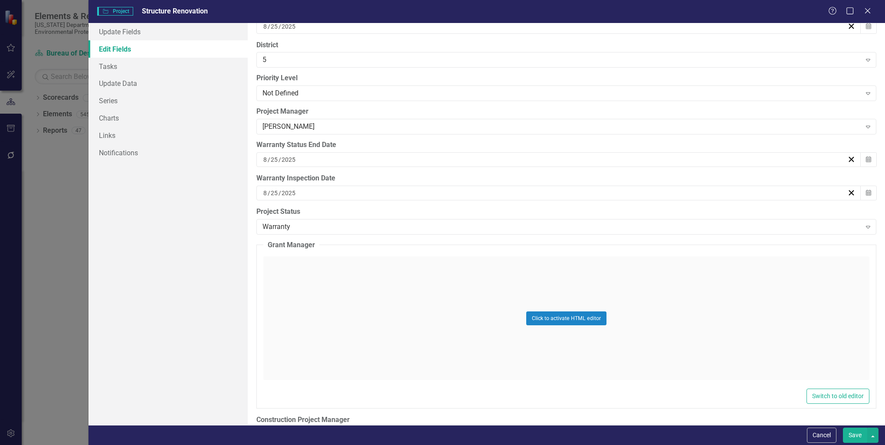
scroll to position [2517, 0]
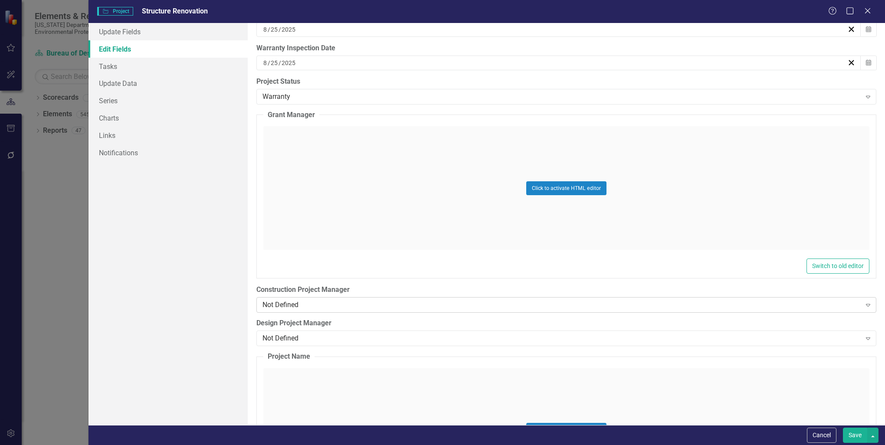
click at [864, 302] on icon "Expand" at bounding box center [868, 305] width 9 height 7
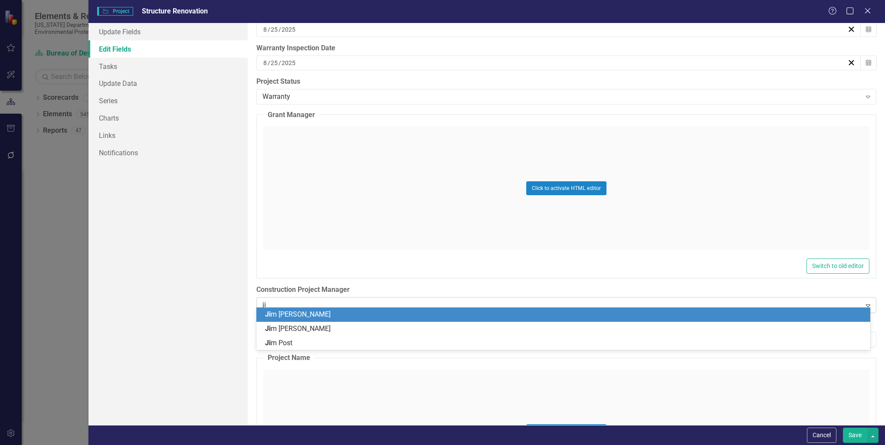
type input "[PERSON_NAME]"
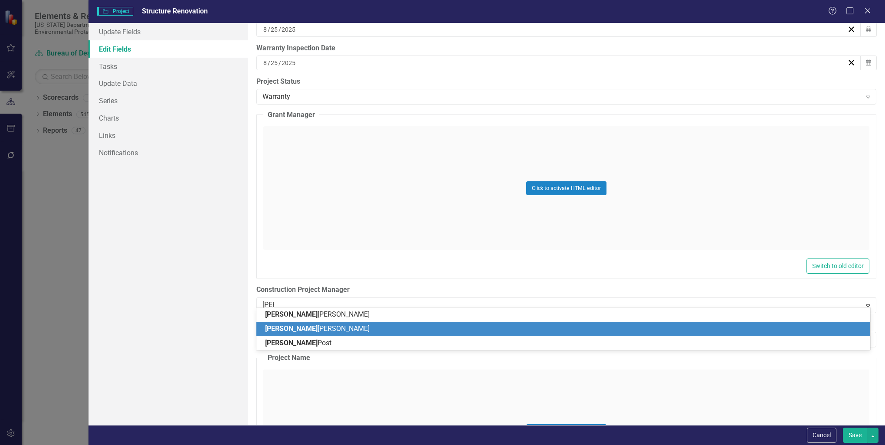
click at [297, 328] on span "[PERSON_NAME]" at bounding box center [317, 329] width 105 height 8
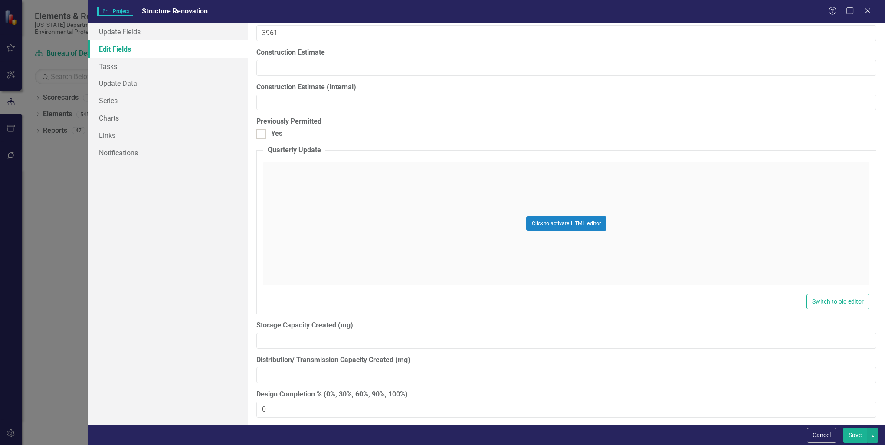
scroll to position [7378, 0]
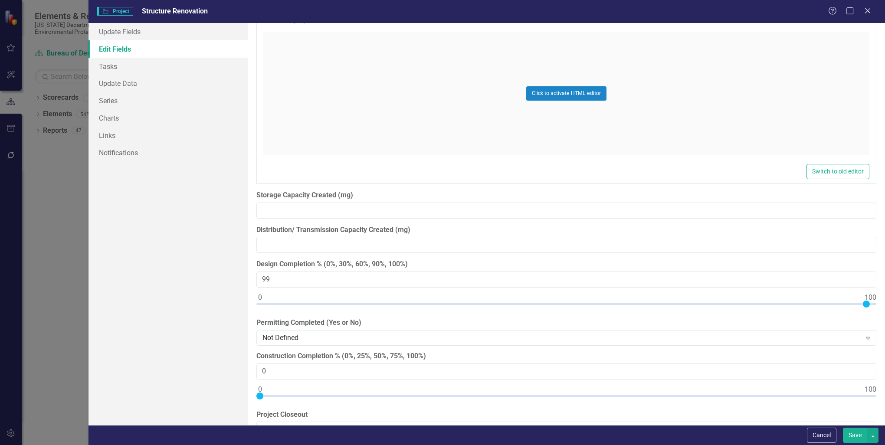
type input "100"
drag, startPoint x: 259, startPoint y: 289, endPoint x: 907, endPoint y: 308, distance: 648.7
click at [885, 308] on html "Elements & Reports [US_STATE] Department of Environmental Protection Scorecard …" at bounding box center [442, 222] width 885 height 445
type input "100"
click at [869, 393] on div at bounding box center [567, 398] width 620 height 11
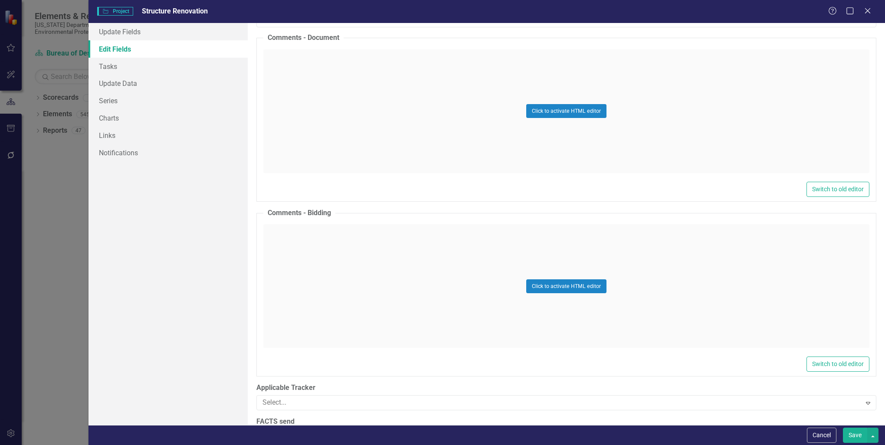
scroll to position [12191, 0]
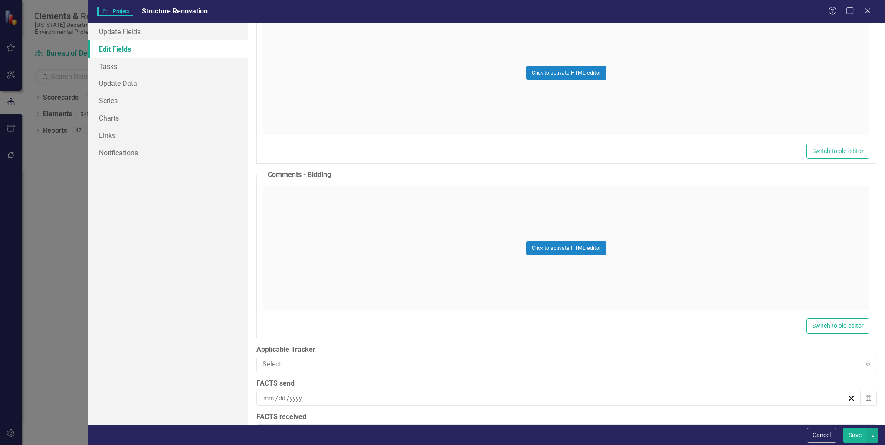
click at [857, 435] on button "Save" at bounding box center [855, 435] width 24 height 15
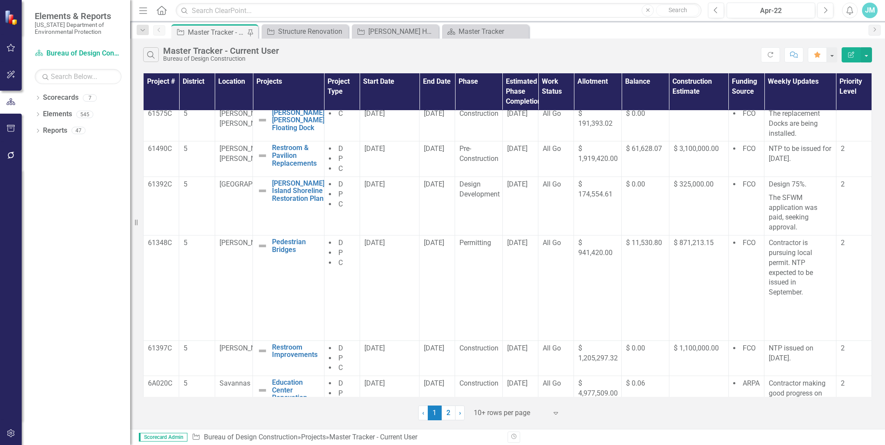
scroll to position [212, 0]
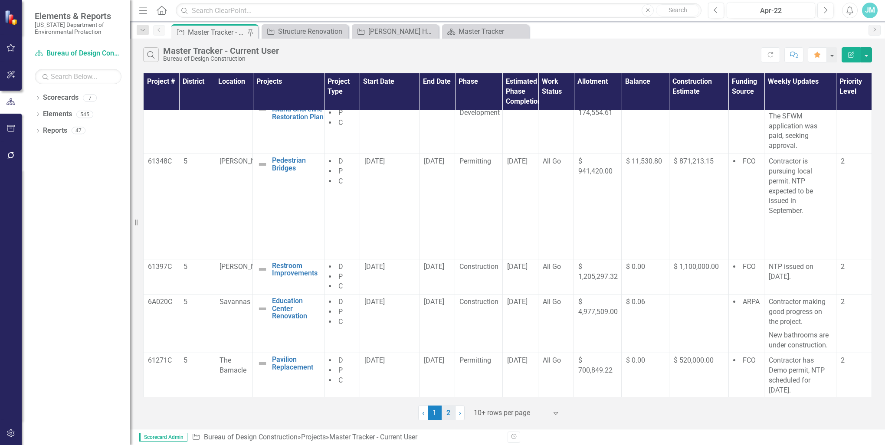
click at [447, 410] on link "2" at bounding box center [449, 413] width 14 height 15
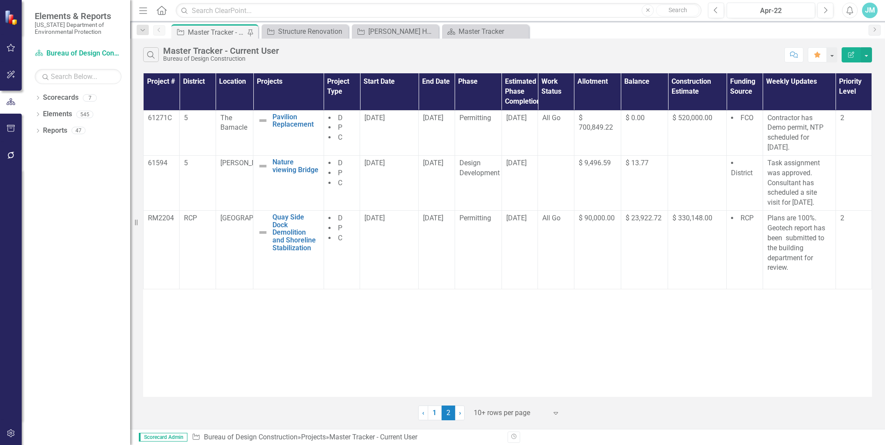
scroll to position [0, 0]
